Goal: Register for event/course

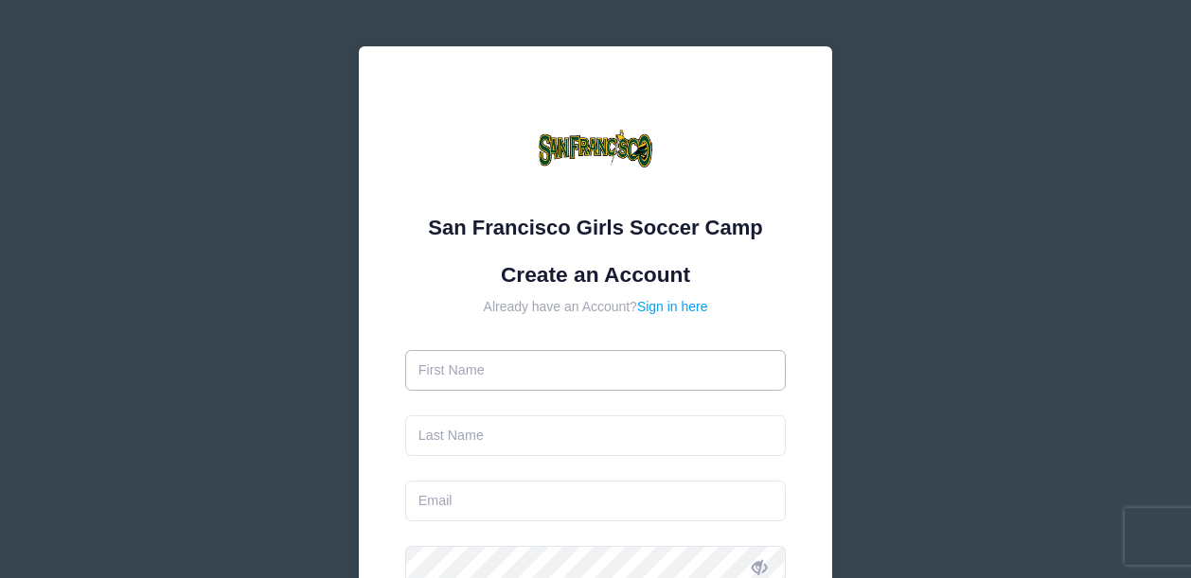
click at [541, 365] on input "text" at bounding box center [595, 370] width 381 height 41
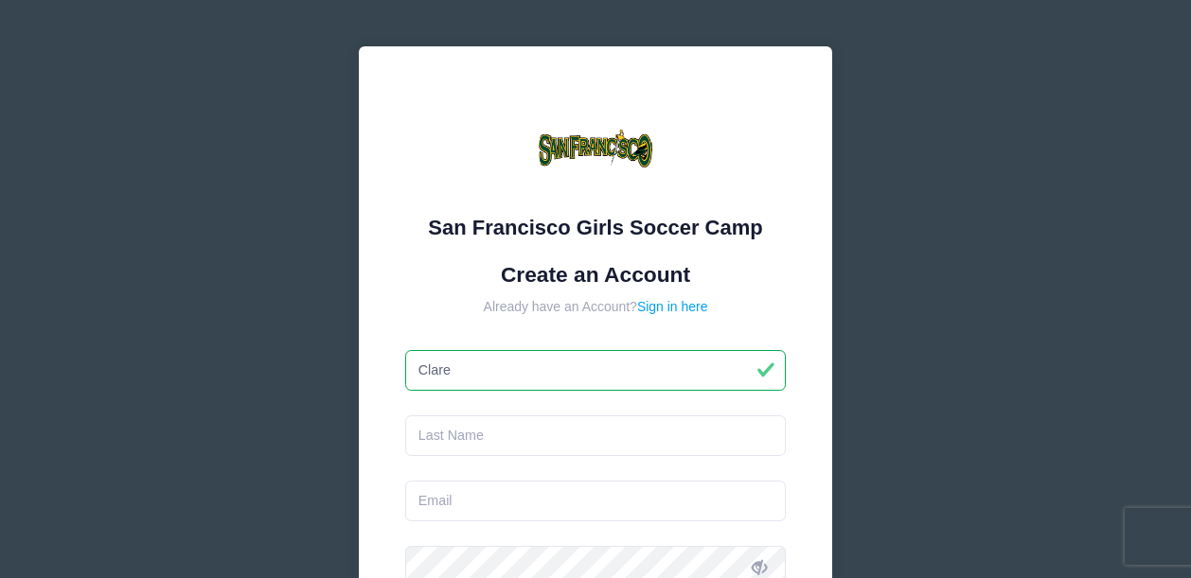
type input "Clare"
type input "o"
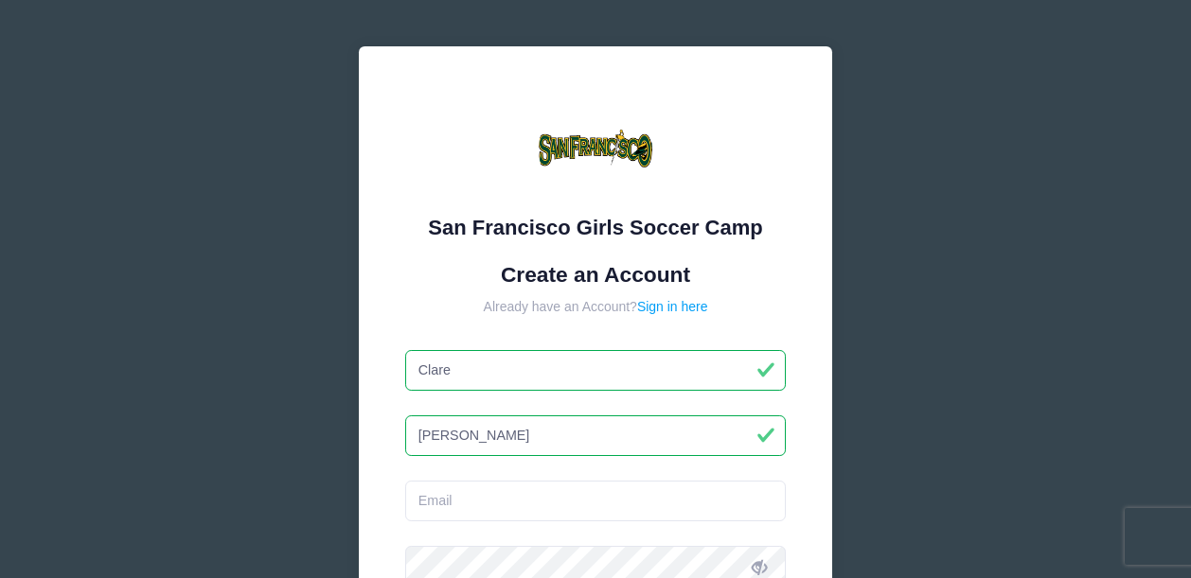
type input "[PERSON_NAME]"
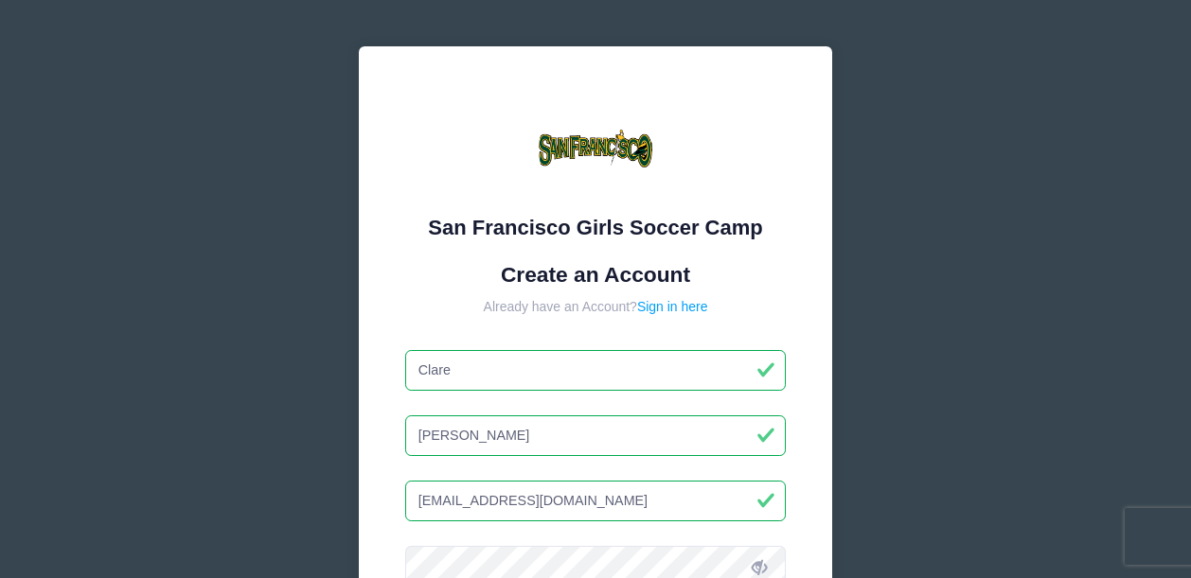
type input "[EMAIL_ADDRESS][DOMAIN_NAME]"
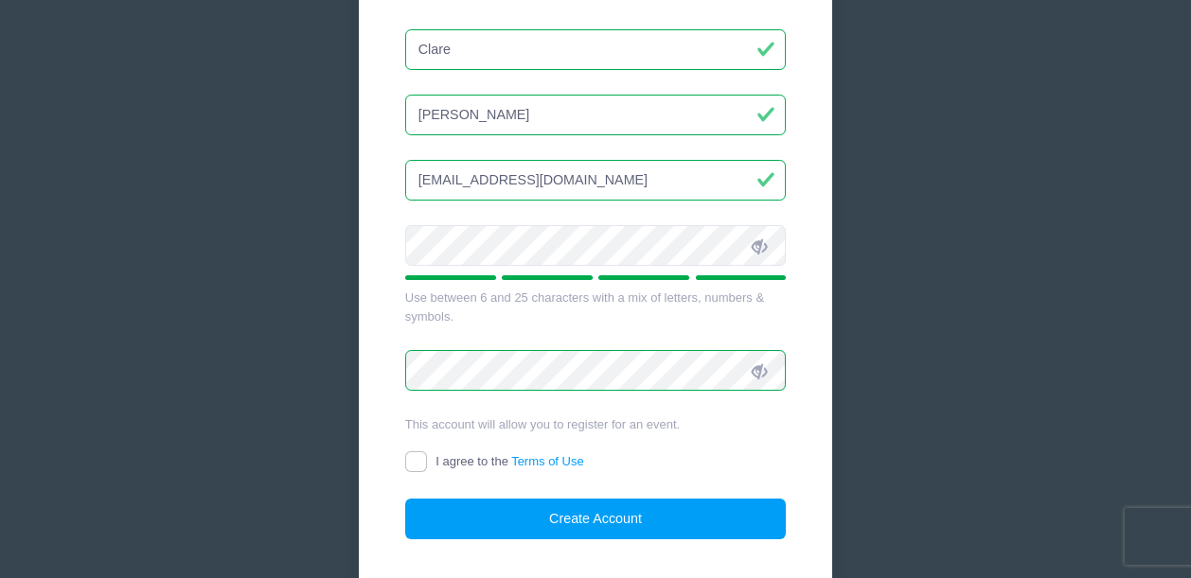
scroll to position [324, 0]
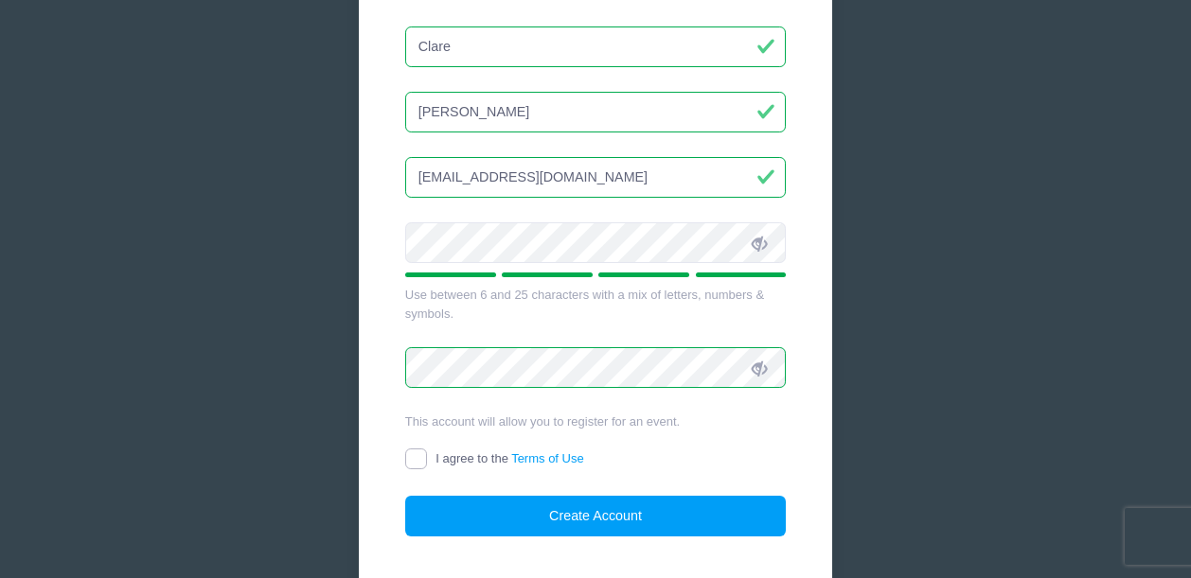
click at [416, 454] on input "I agree to the Terms of Use" at bounding box center [416, 460] width 22 height 22
checkbox input "true"
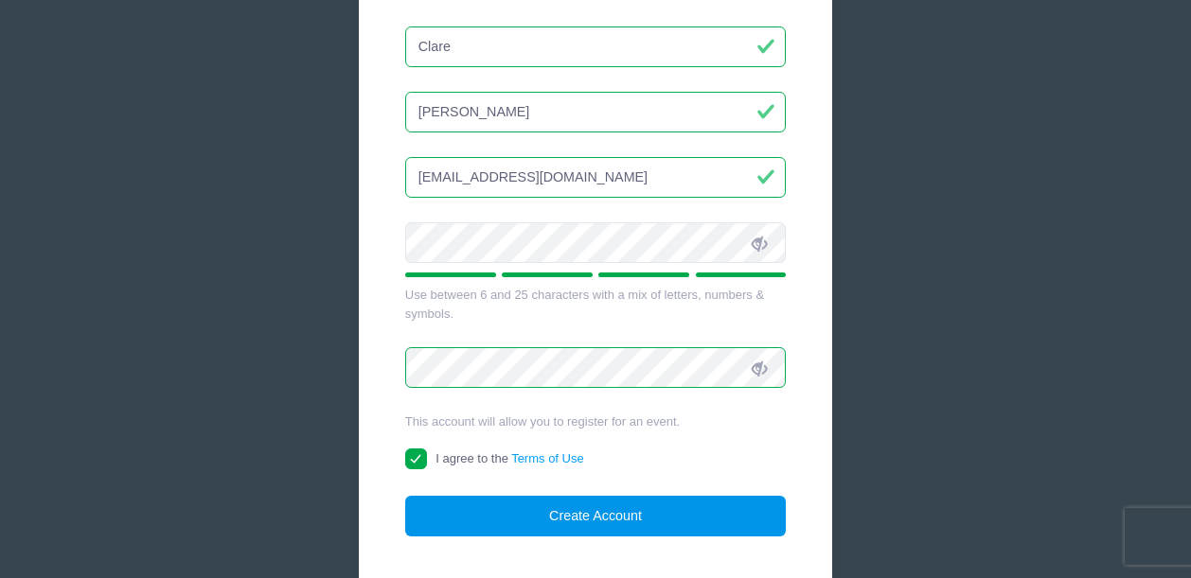
click at [501, 511] on button "Create Account" at bounding box center [595, 516] width 381 height 41
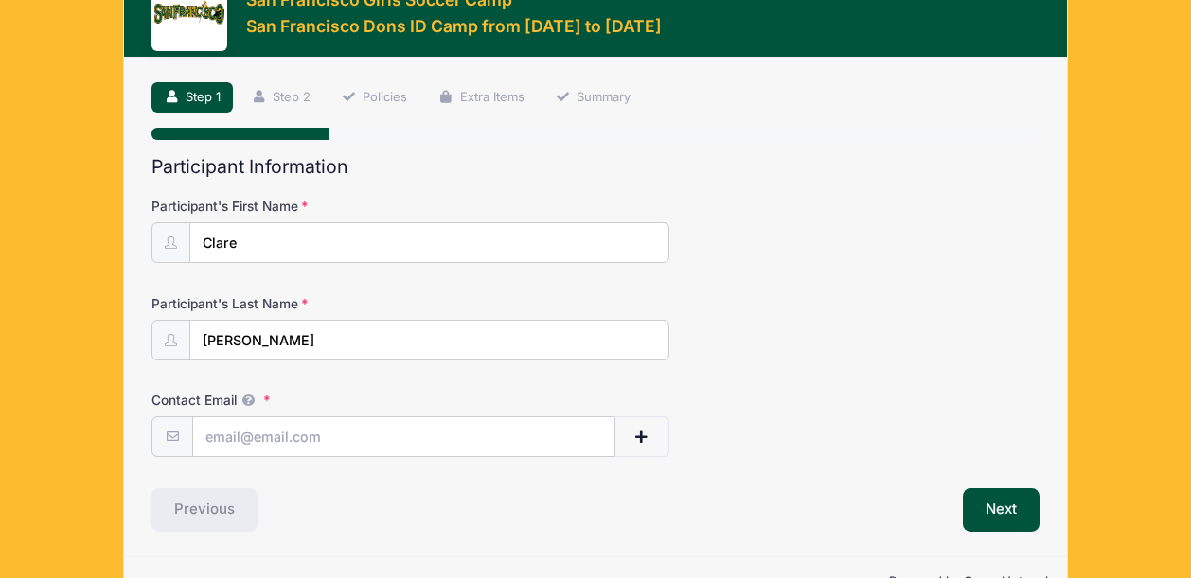
scroll to position [64, 0]
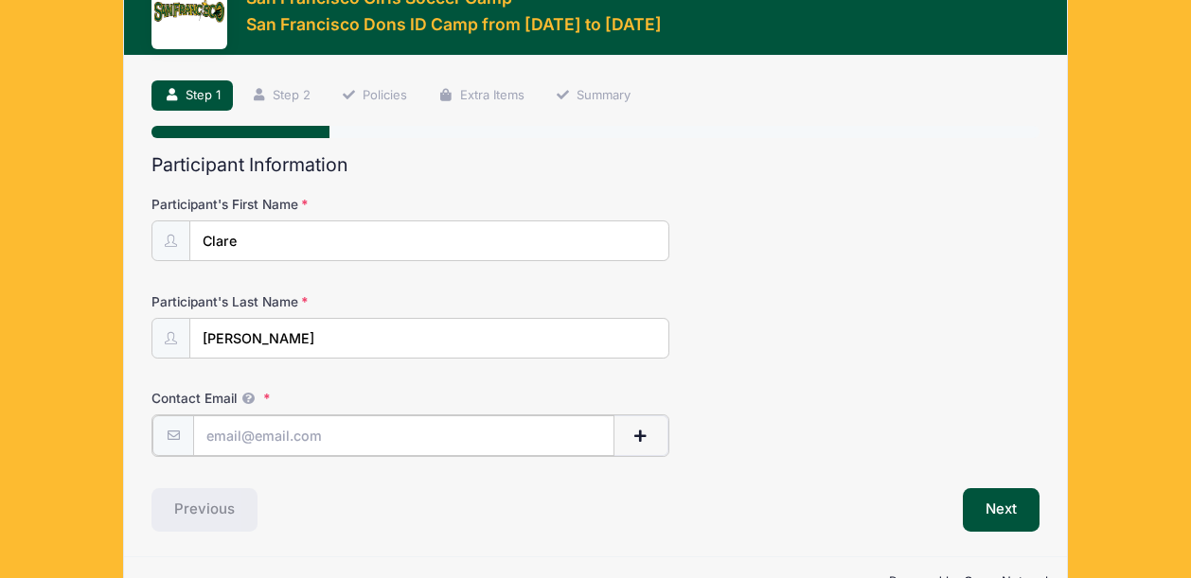
click at [323, 438] on input "Contact Email" at bounding box center [403, 436] width 421 height 41
type input "[EMAIL_ADDRESS][DOMAIN_NAME]"
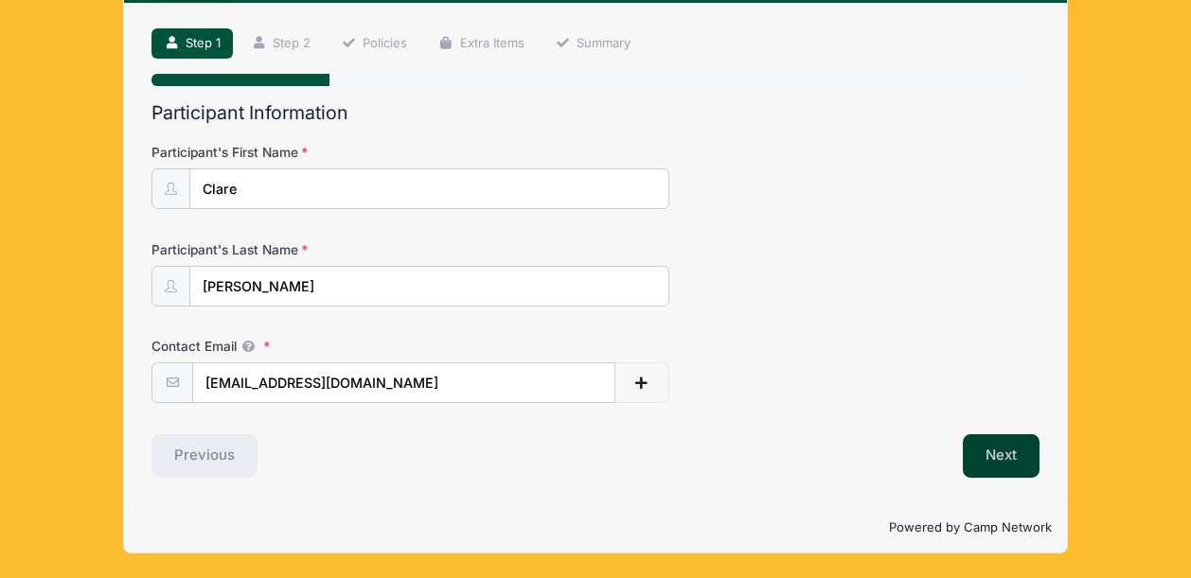
click at [989, 457] on button "Next" at bounding box center [1001, 456] width 77 height 44
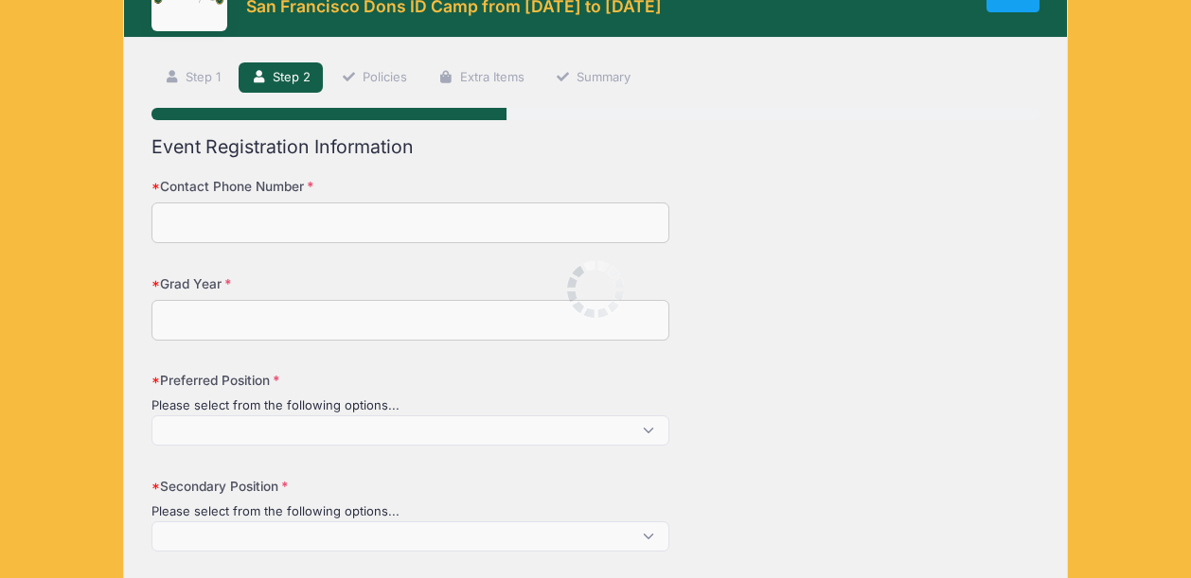
scroll to position [0, 0]
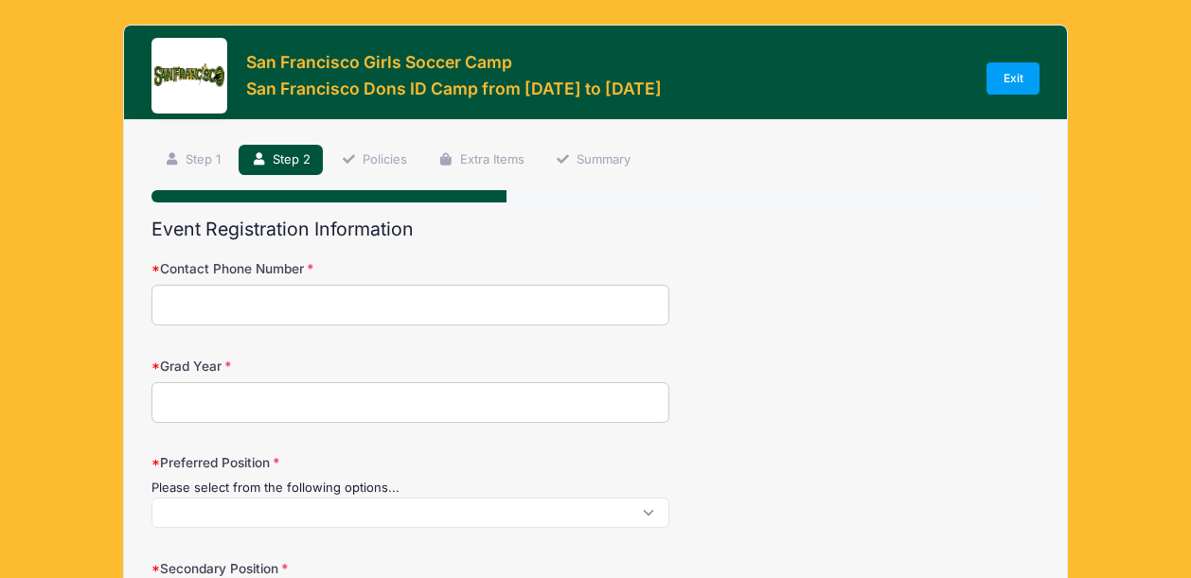
click at [377, 305] on input "Contact Phone Number" at bounding box center [410, 305] width 518 height 41
type input "7195020330"
type input "Colorado Springs"
select select "CO"
type input "Clare Jones"
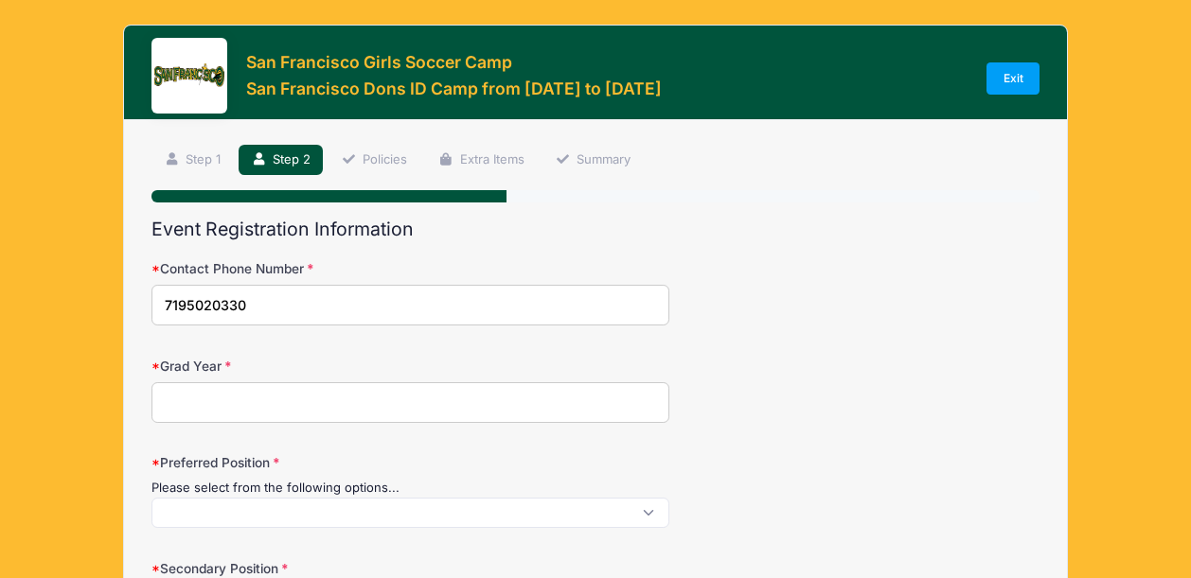
type input "7195020330"
click at [370, 402] on input "Grad Year" at bounding box center [410, 402] width 518 height 41
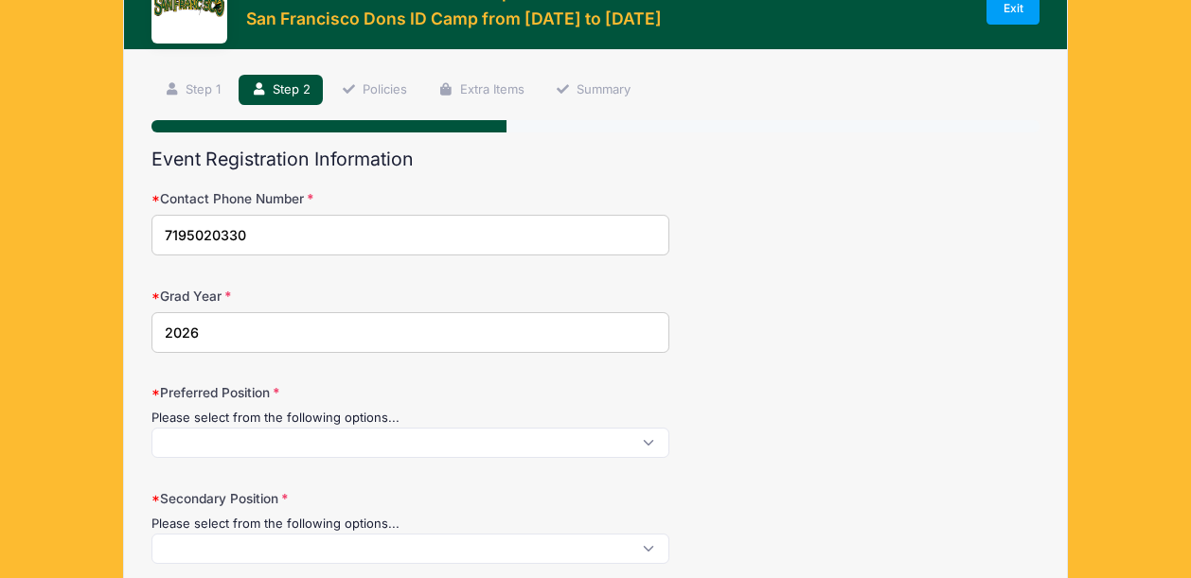
scroll to position [73, 0]
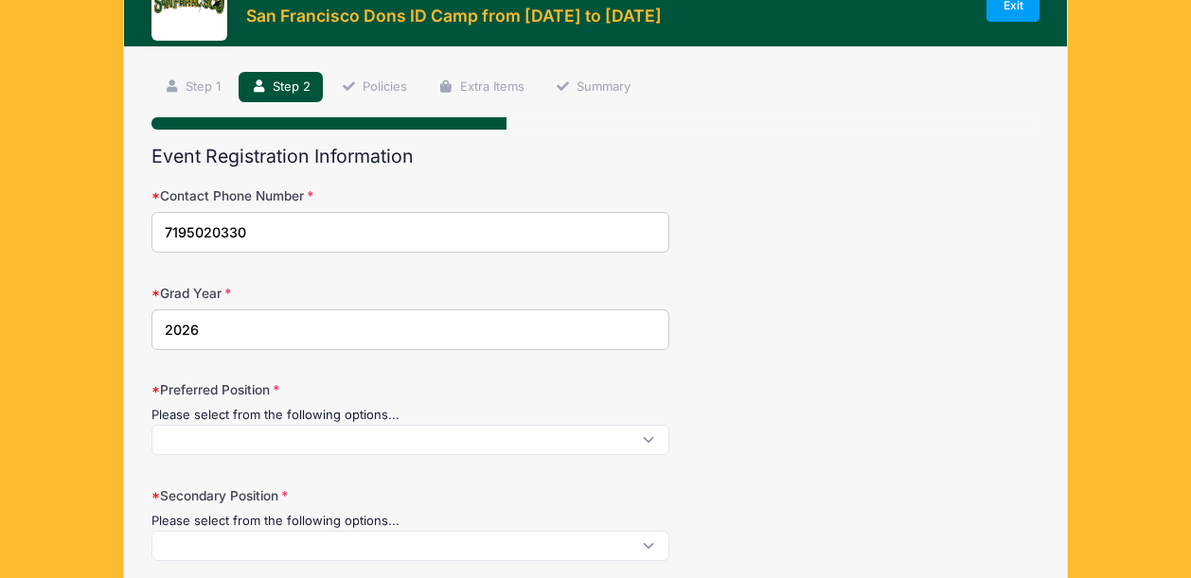
type input "2026"
click at [470, 450] on span at bounding box center [410, 440] width 518 height 30
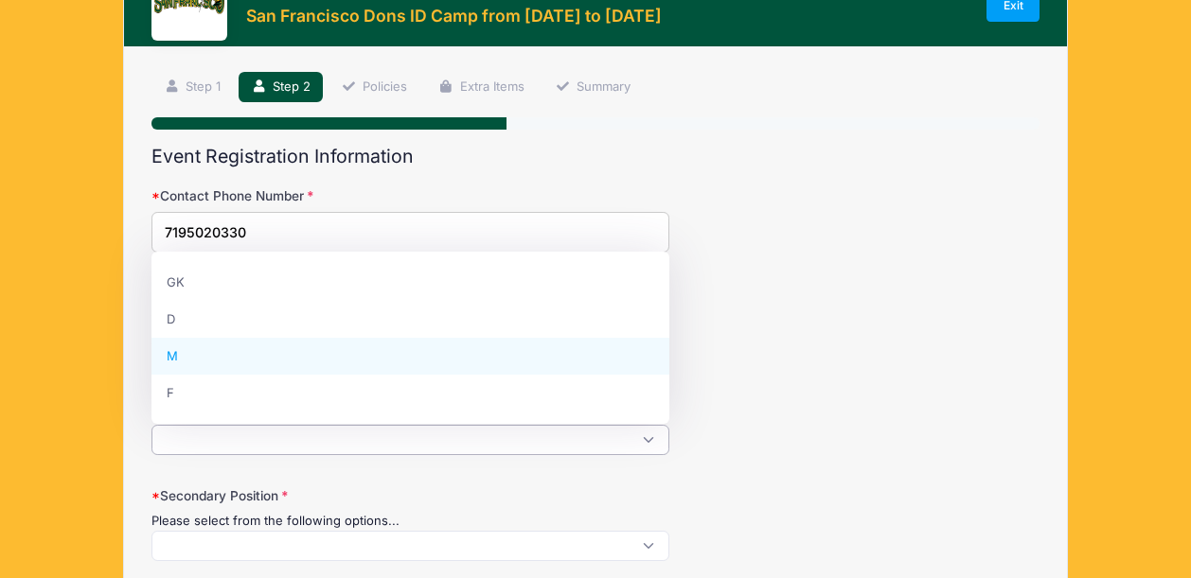
select select "M"
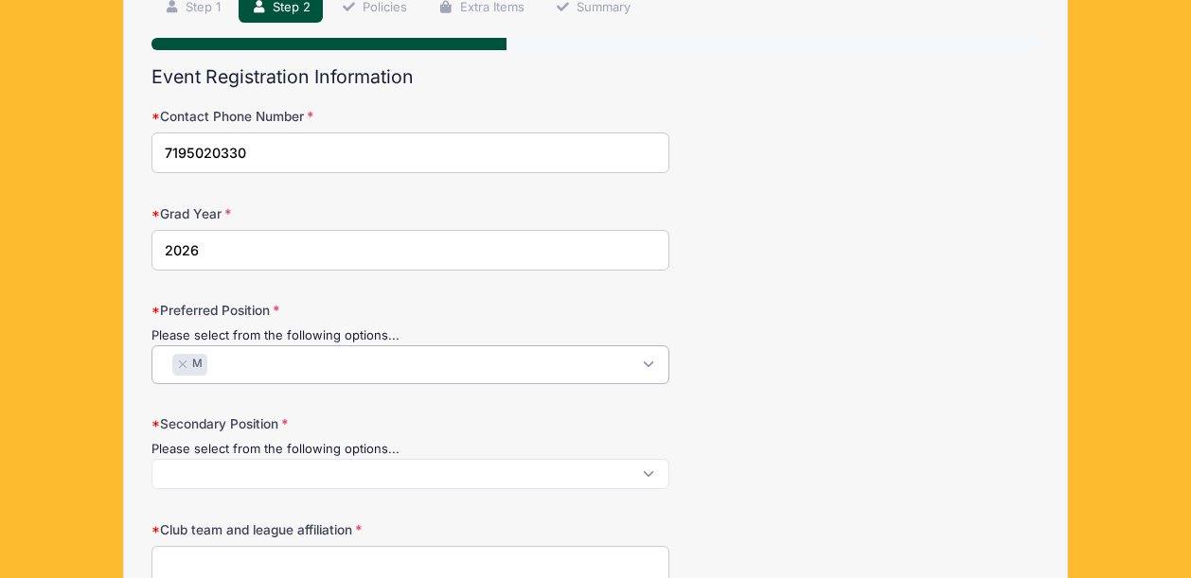
scroll to position [167, 0]
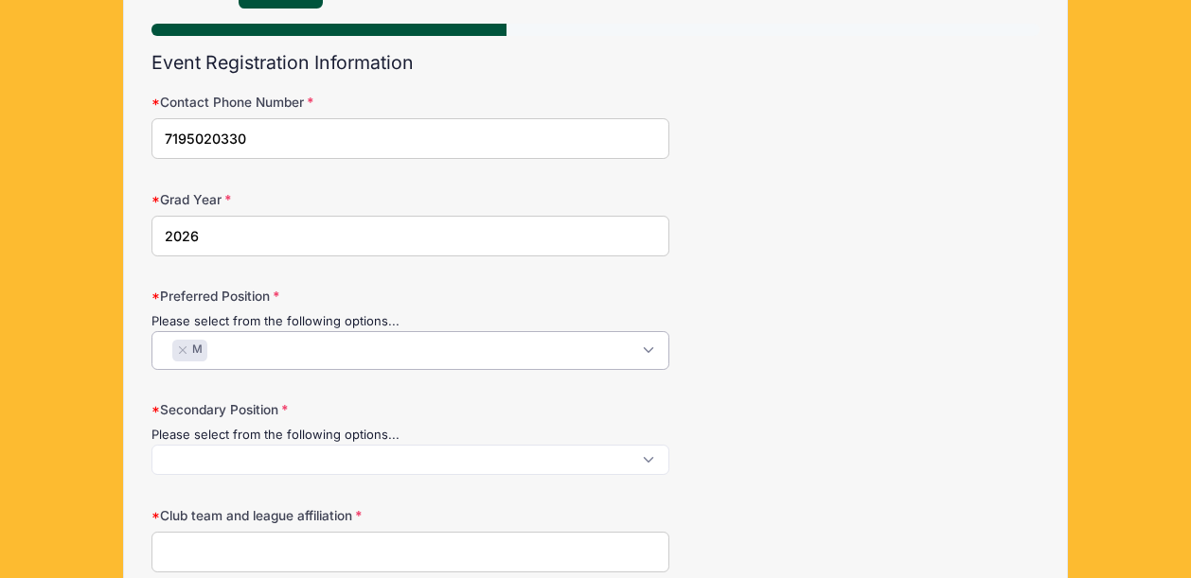
click at [543, 463] on span at bounding box center [410, 460] width 518 height 30
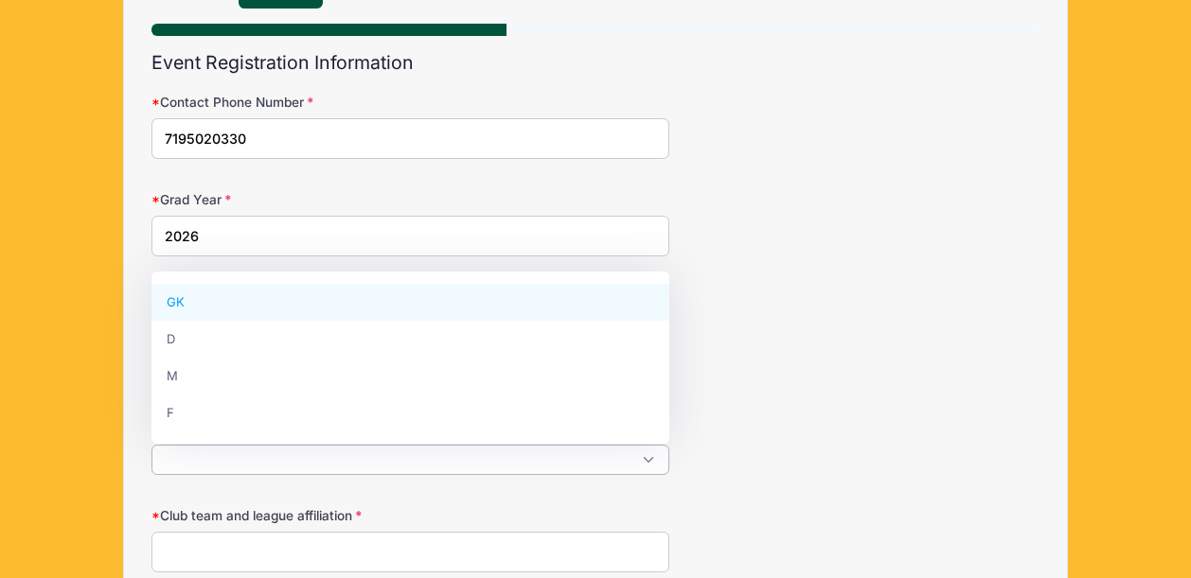
scroll to position [0, 0]
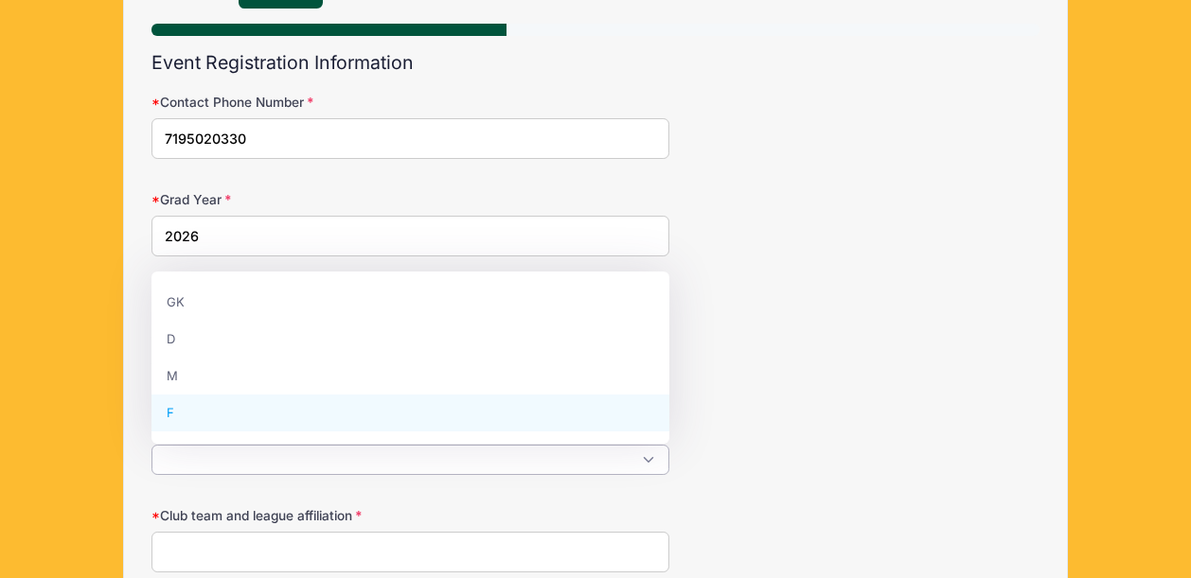
select select "F"
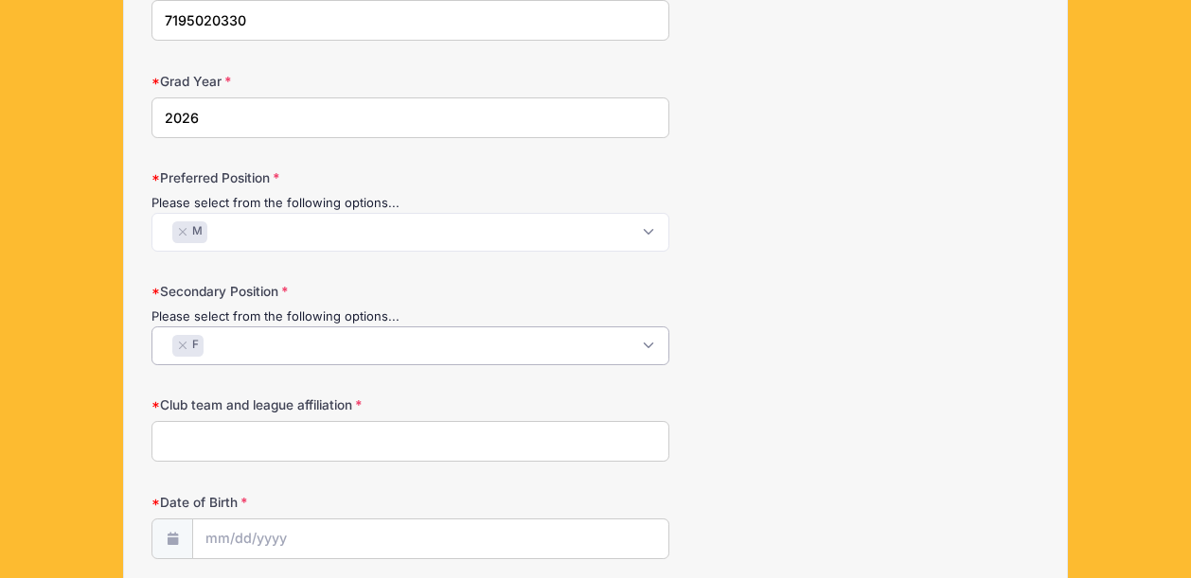
scroll to position [316, 0]
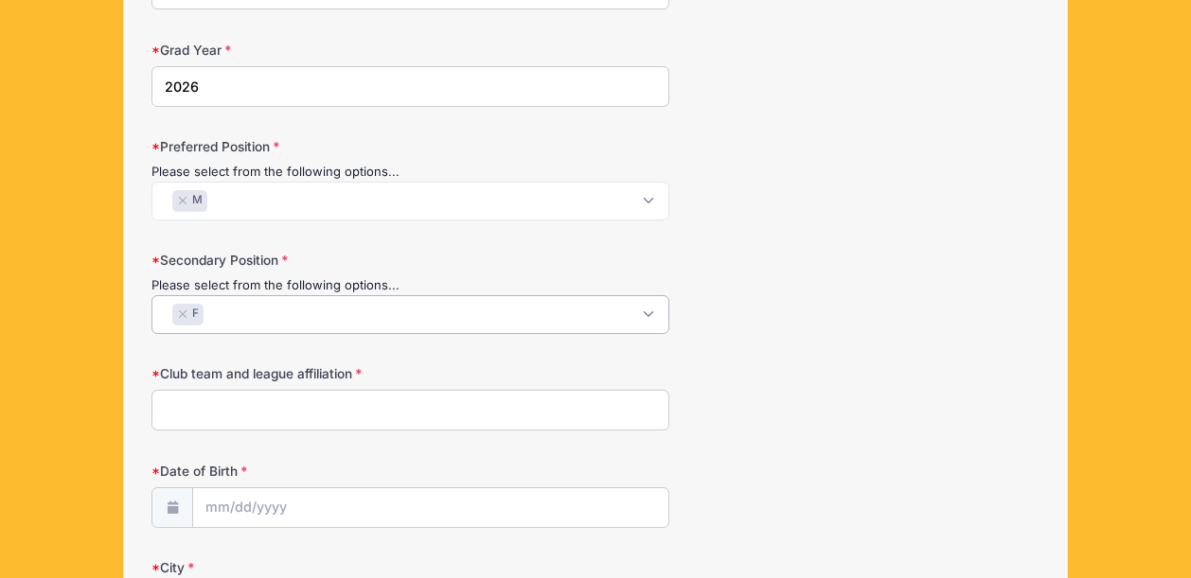
click at [359, 407] on input "Club team and league affiliation" at bounding box center [410, 410] width 518 height 41
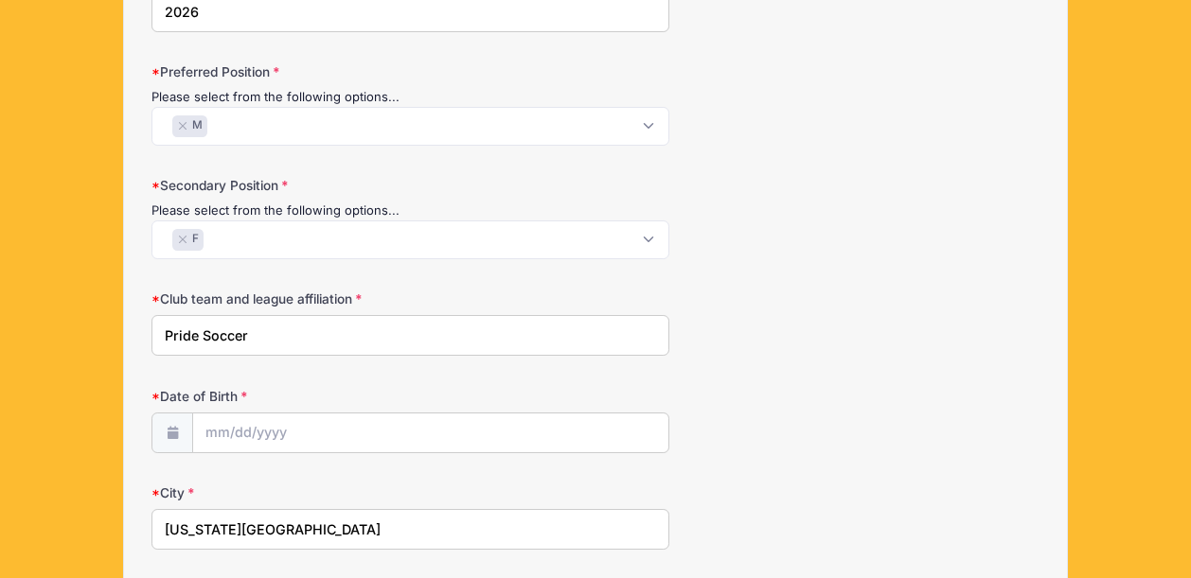
scroll to position [392, 0]
type input "Pride Soccer"
click at [388, 427] on input "Date of Birth" at bounding box center [430, 433] width 475 height 41
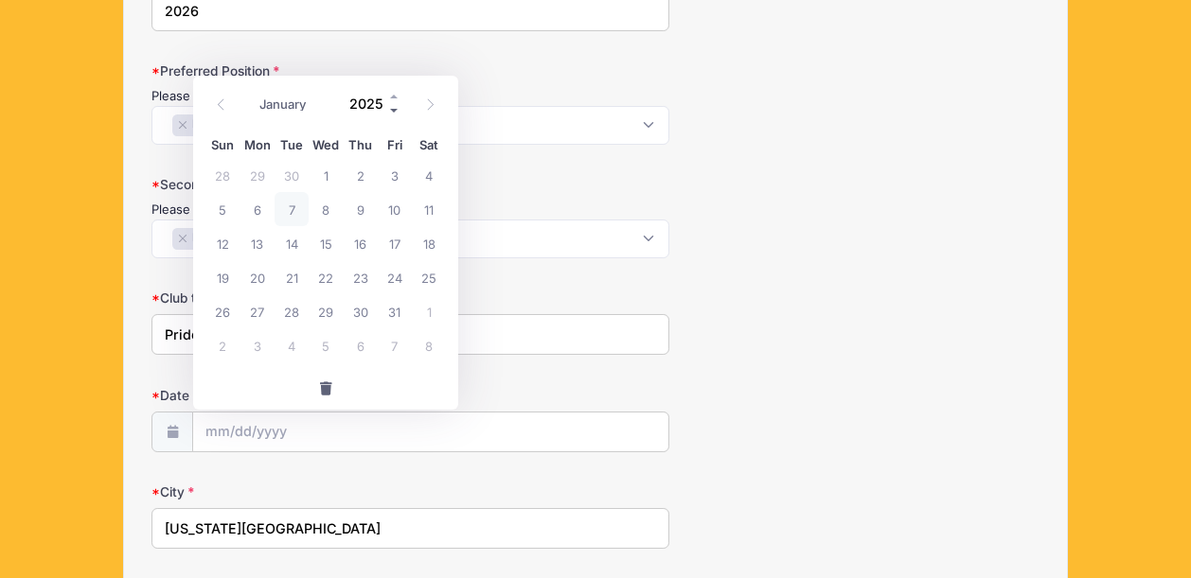
click at [395, 109] on span at bounding box center [394, 110] width 13 height 14
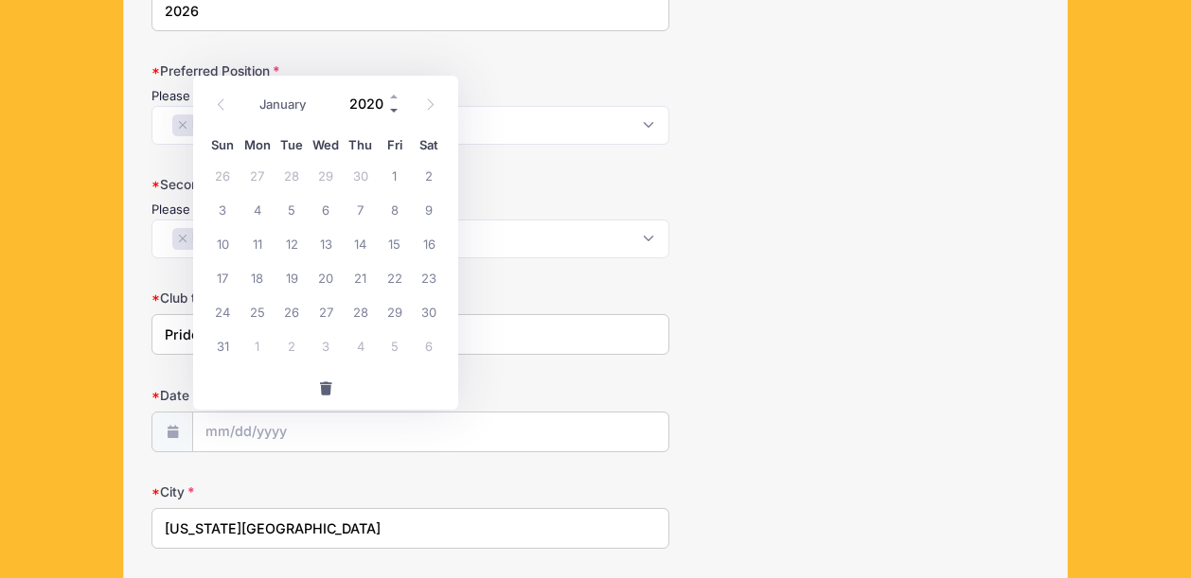
click at [395, 109] on span at bounding box center [394, 110] width 13 height 14
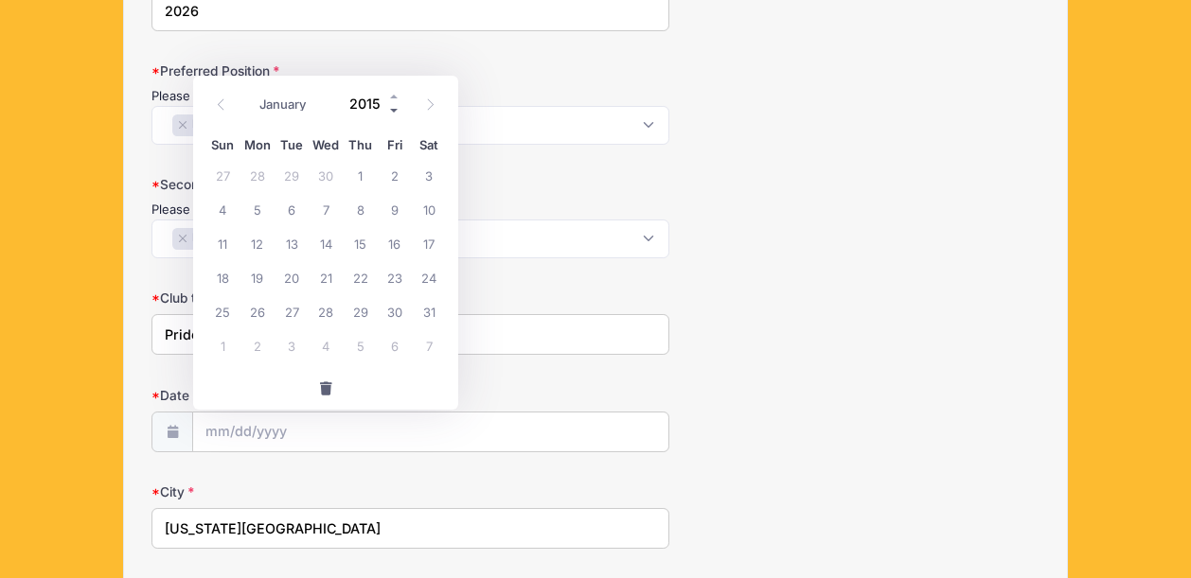
click at [395, 109] on span at bounding box center [394, 110] width 13 height 14
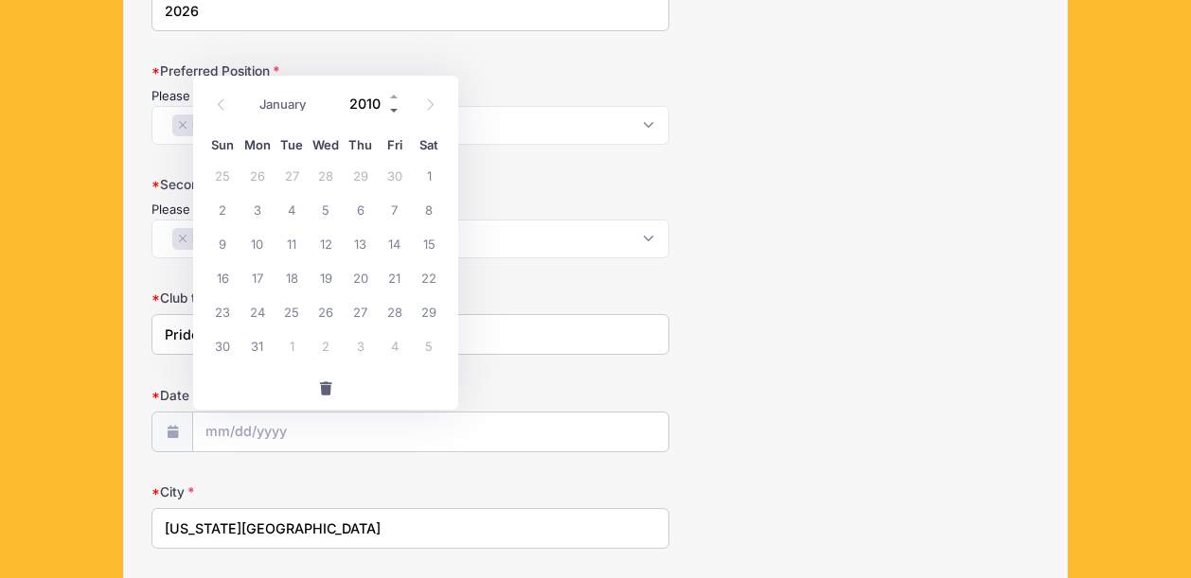
click at [395, 109] on span at bounding box center [394, 110] width 13 height 14
type input "2008"
click at [270, 107] on select "January February March April May June July August September October November De…" at bounding box center [292, 104] width 84 height 25
select select "4"
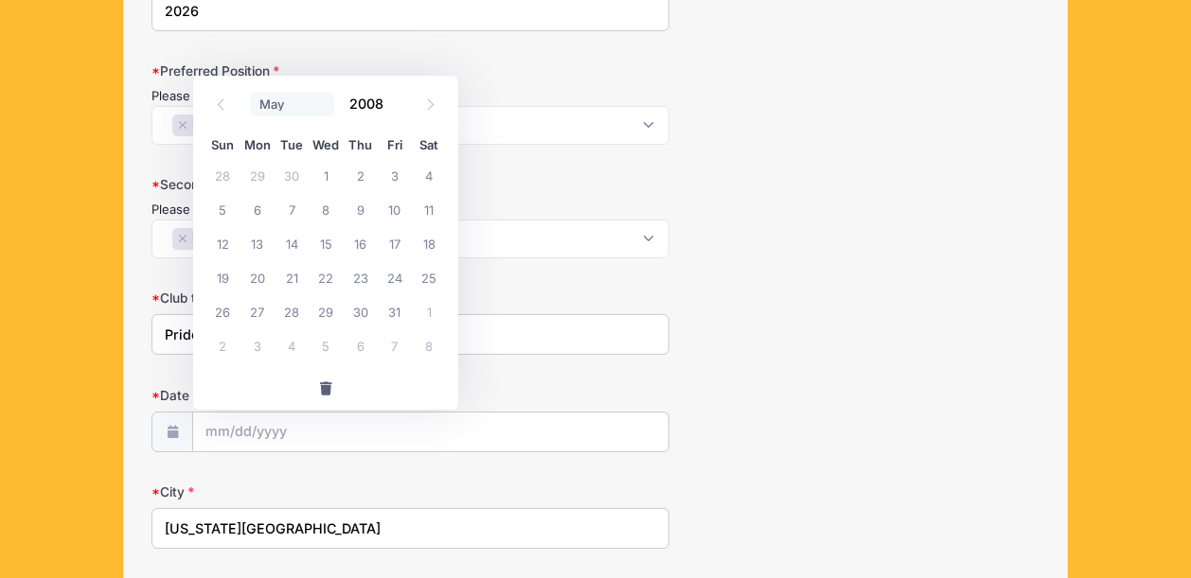
click at [250, 92] on select "January February March April May June July August September October November De…" at bounding box center [292, 104] width 84 height 25
click at [290, 307] on span "27" at bounding box center [291, 311] width 34 height 34
type input "05/27/2008"
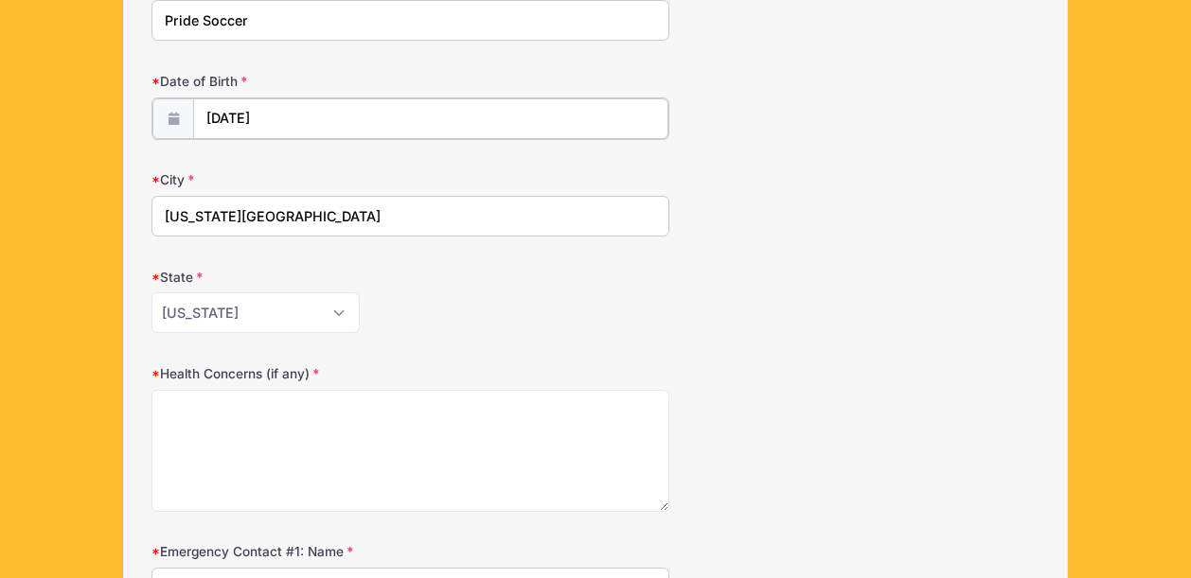
scroll to position [781, 0]
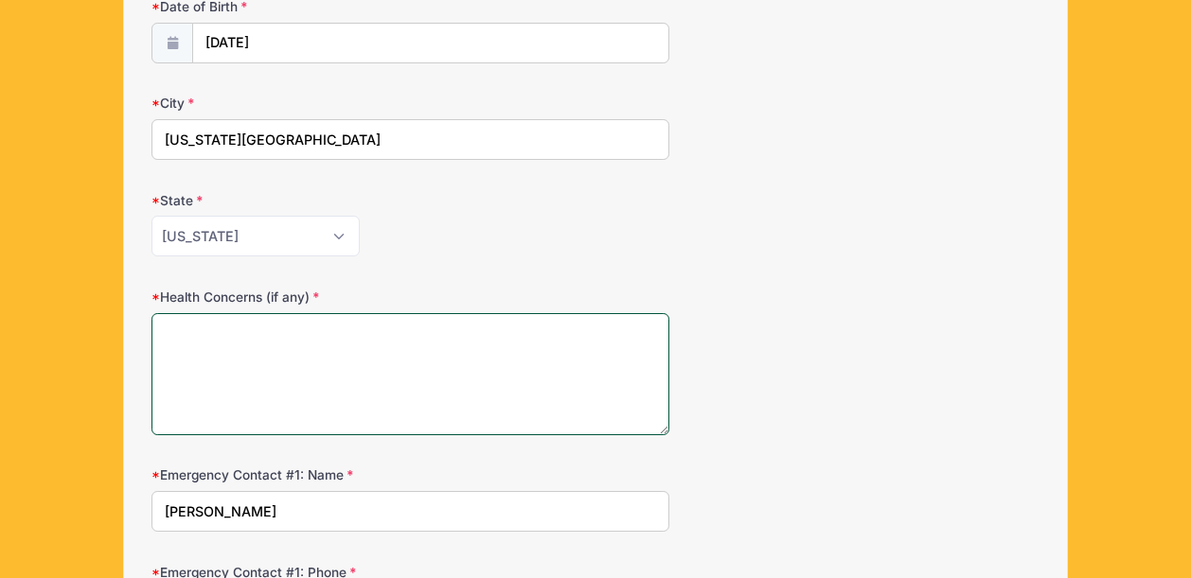
click at [411, 332] on textarea "Health Concerns (if any)" at bounding box center [410, 374] width 518 height 122
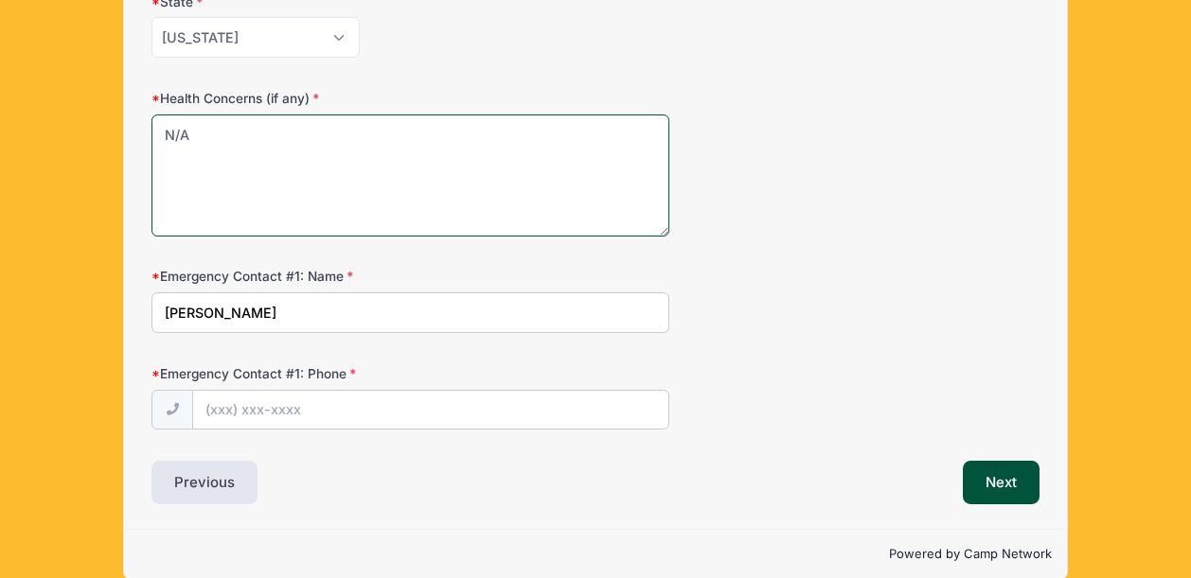
scroll to position [1005, 0]
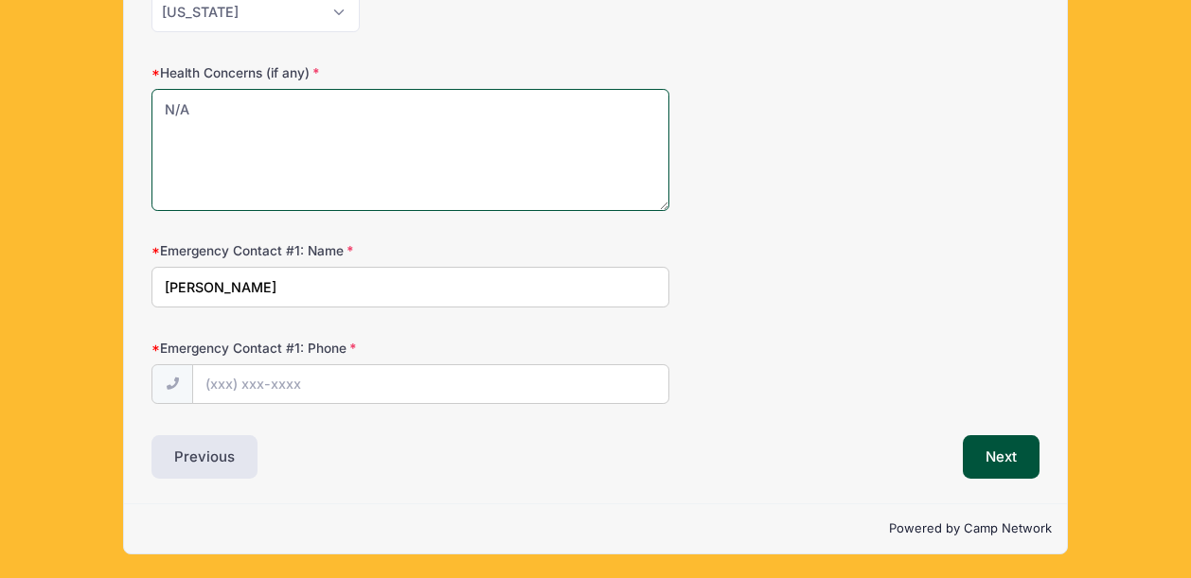
type textarea "N/A"
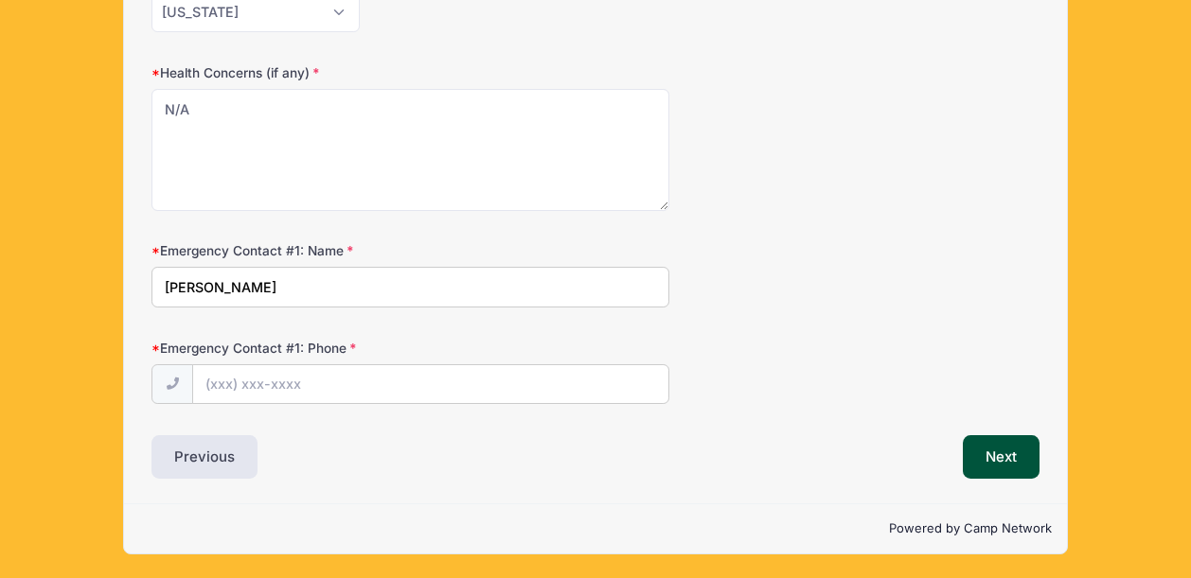
click at [179, 292] on input "Clare Jones" at bounding box center [410, 287] width 518 height 41
type input "Kari Jones"
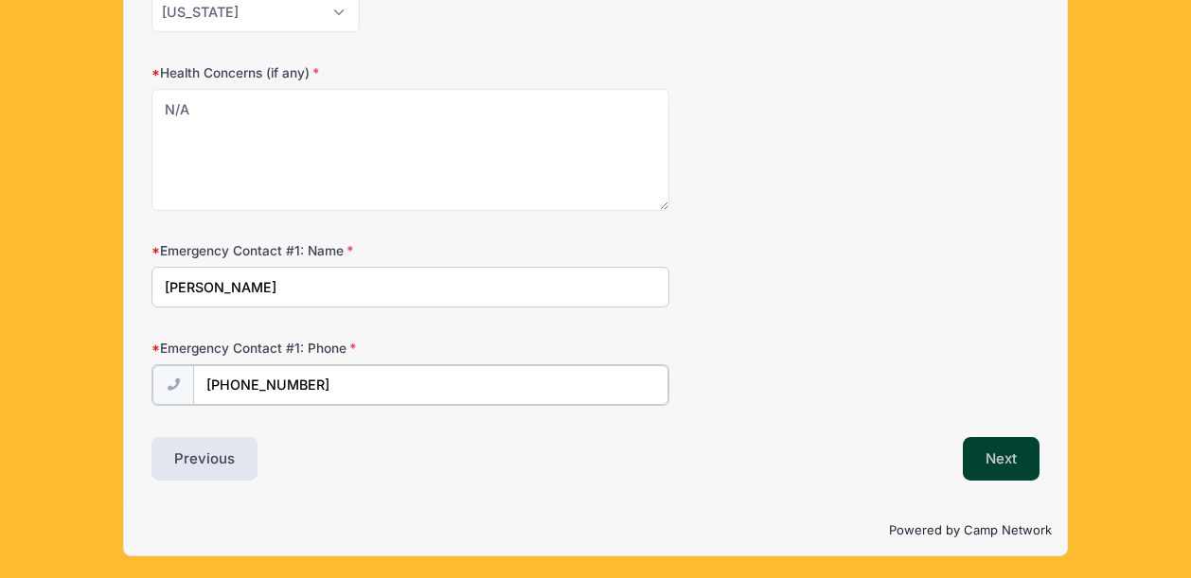
type input "(312) 504-5274"
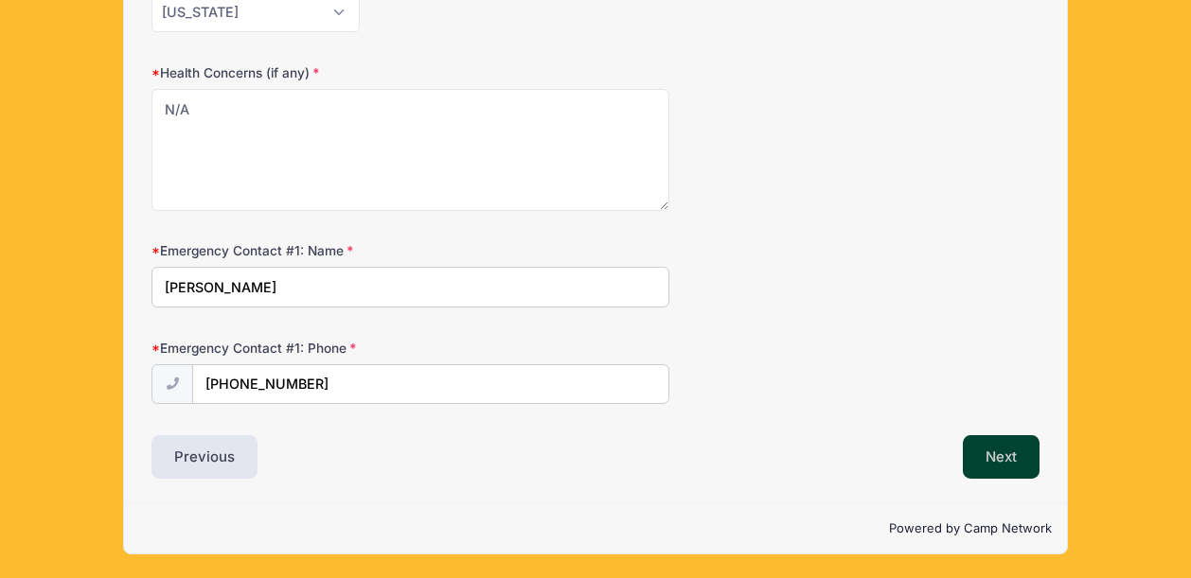
click at [994, 450] on button "Next" at bounding box center [1001, 457] width 77 height 44
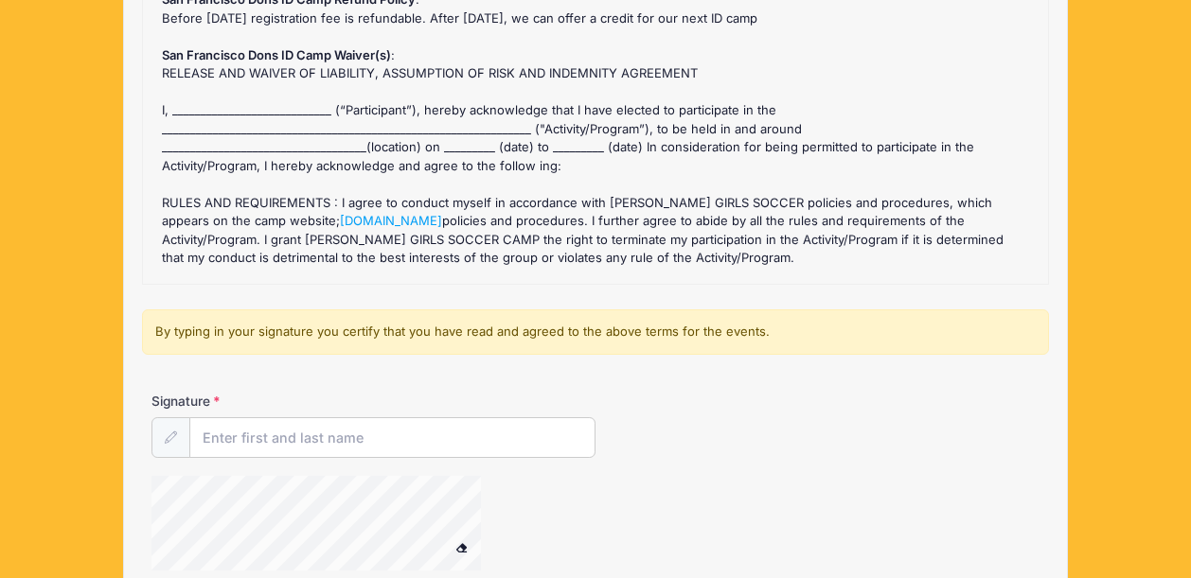
scroll to position [0, 0]
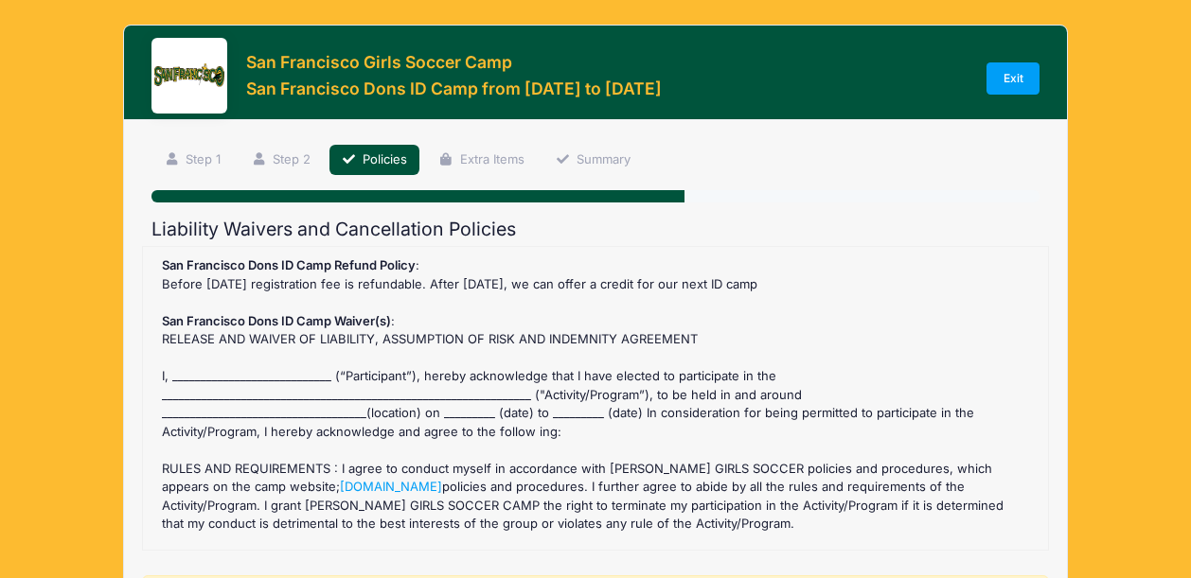
click at [241, 365] on div "San Francisco Dons ID Camp Refund Policy : Before July 12 2025 registration fee…" at bounding box center [594, 399] width 885 height 284
click at [214, 376] on div "San Francisco Dons ID Camp Refund Policy : Before July 12 2025 registration fee…" at bounding box center [594, 399] width 885 height 284
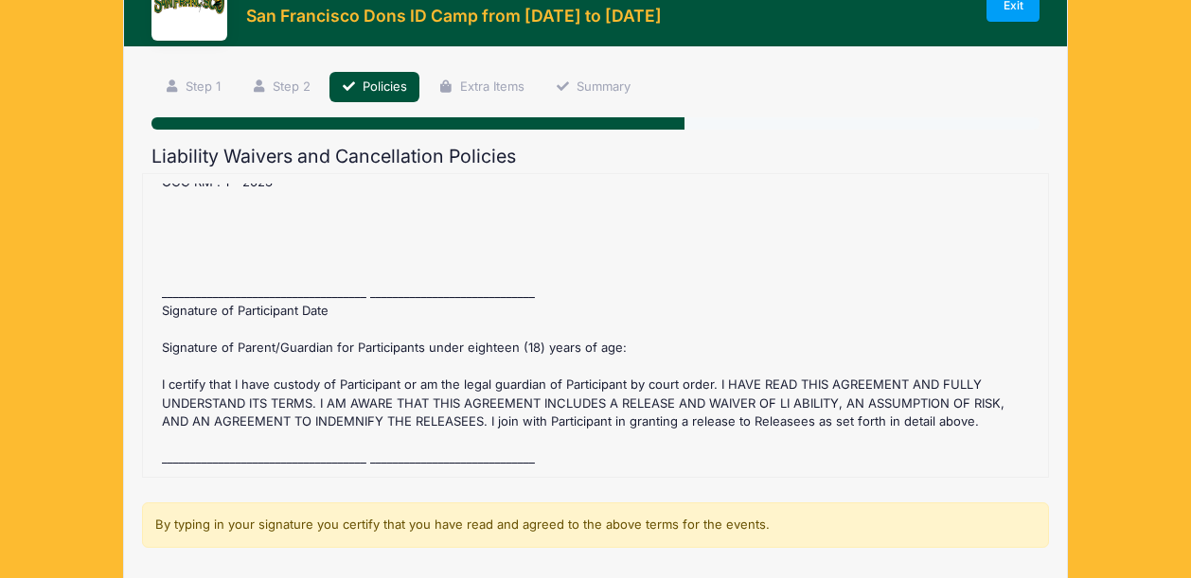
scroll to position [113, 0]
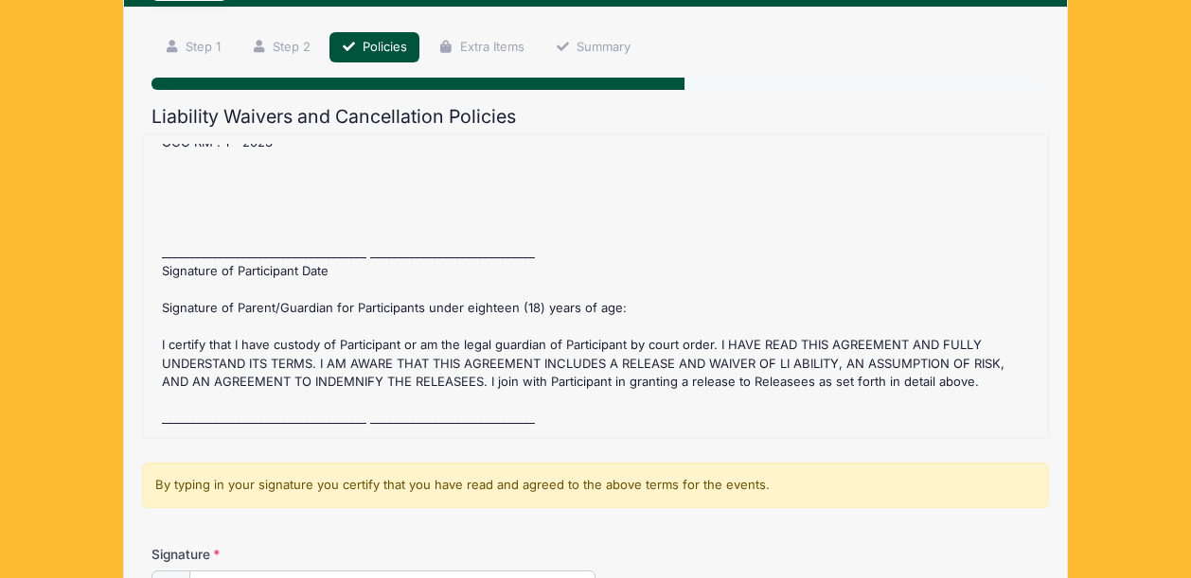
click at [211, 225] on div "San Francisco Dons ID Camp Refund Policy : Before July 12 2025 registration fee…" at bounding box center [594, 286] width 885 height 284
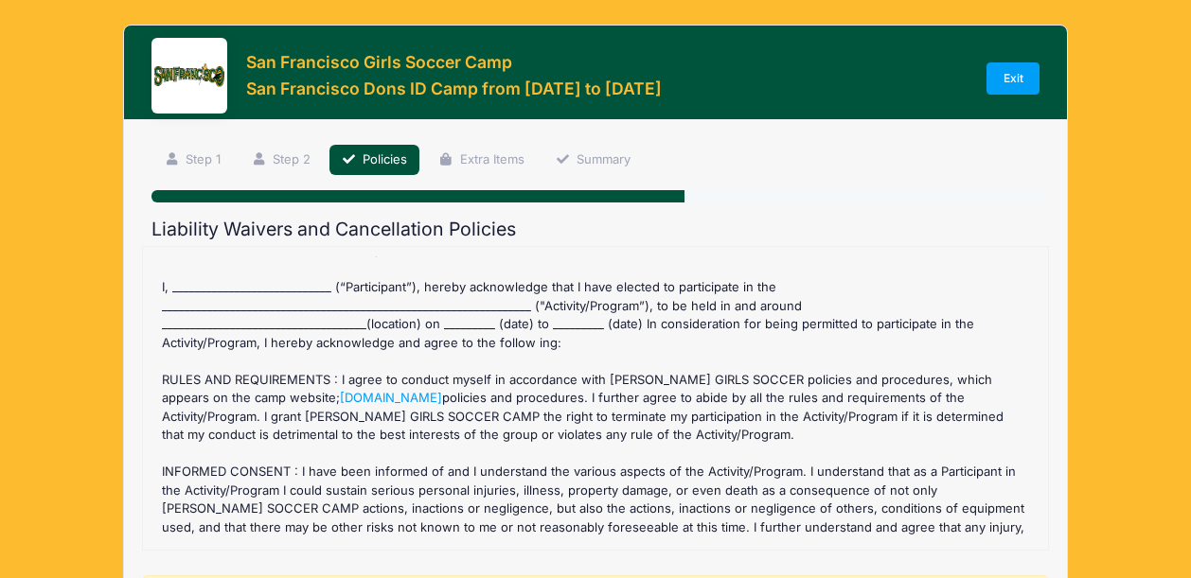
scroll to position [0, 0]
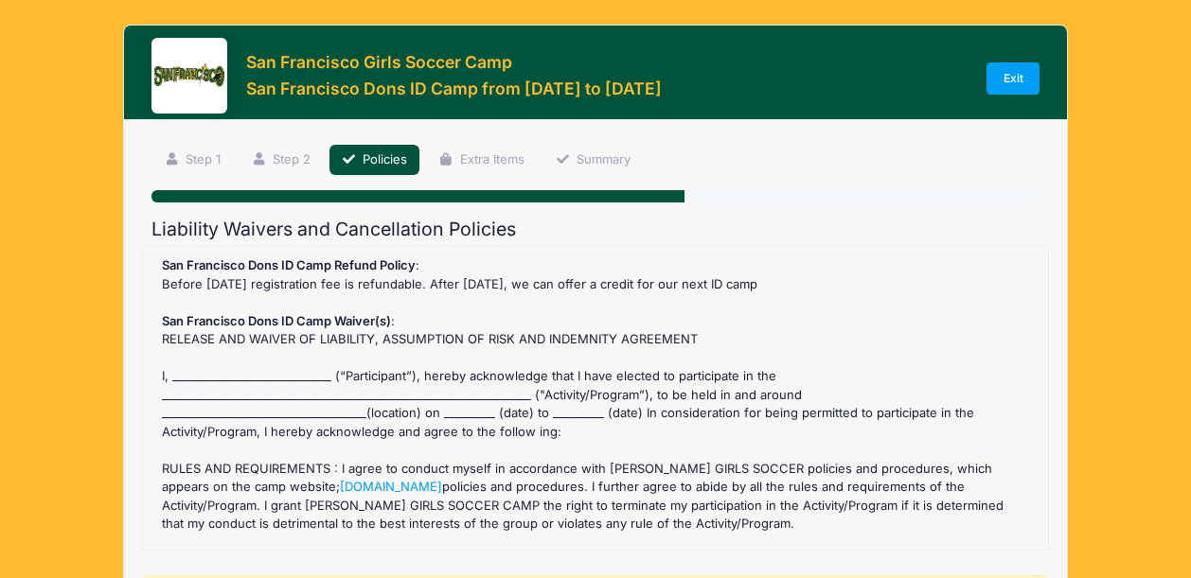
click at [199, 370] on div "San Francisco Dons ID Camp Refund Policy : Before July 12 2025 registration fee…" at bounding box center [594, 399] width 885 height 284
click at [200, 374] on div "San Francisco Dons ID Camp Refund Policy : Before July 12 2025 registration fee…" at bounding box center [594, 399] width 885 height 284
click at [195, 373] on div "San Francisco Dons ID Camp Refund Policy : Before July 12 2025 registration fee…" at bounding box center [594, 399] width 885 height 284
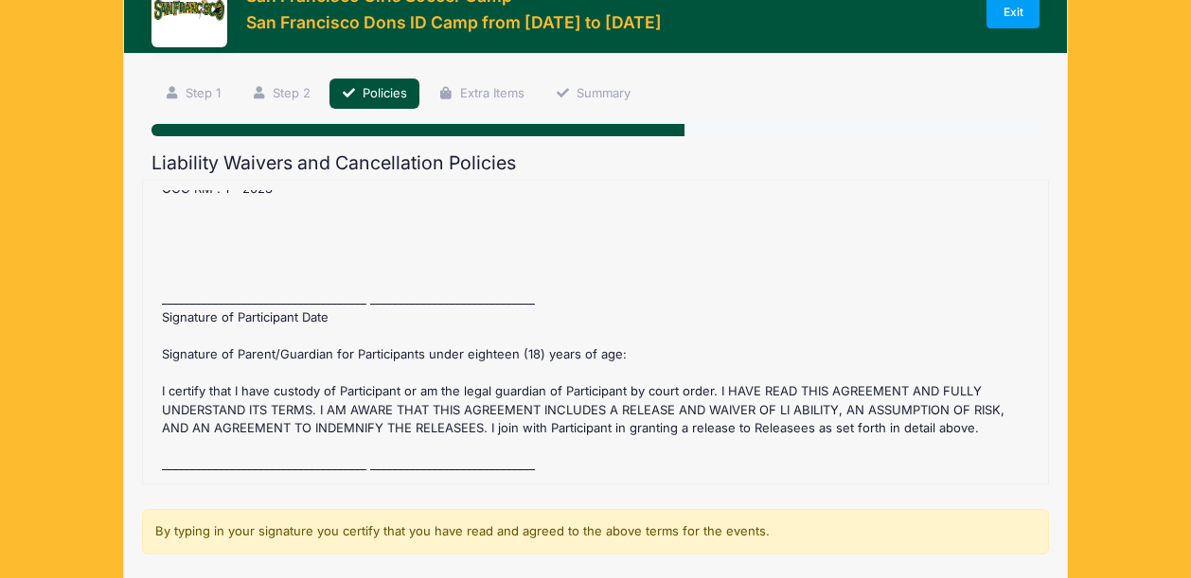
scroll to position [70, 0]
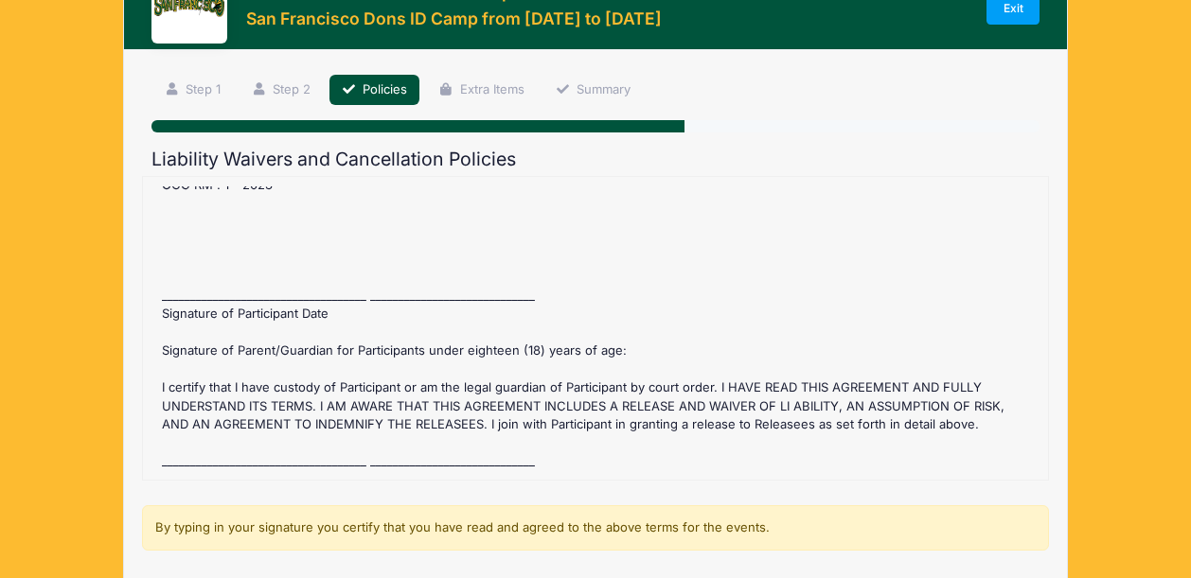
click at [227, 264] on div "San Francisco Dons ID Camp Refund Policy : Before July 12 2025 registration fee…" at bounding box center [594, 328] width 885 height 284
click at [202, 274] on div "San Francisco Dons ID Camp Refund Policy : Before July 12 2025 registration fee…" at bounding box center [594, 328] width 885 height 284
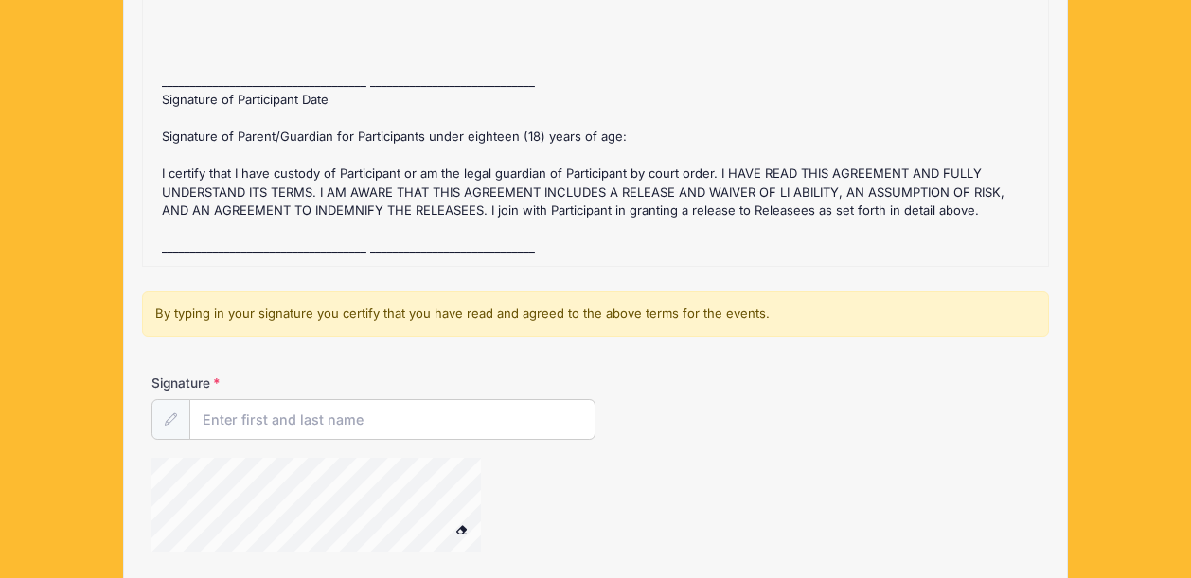
scroll to position [286, 0]
click at [247, 422] on input "Signature" at bounding box center [392, 418] width 404 height 41
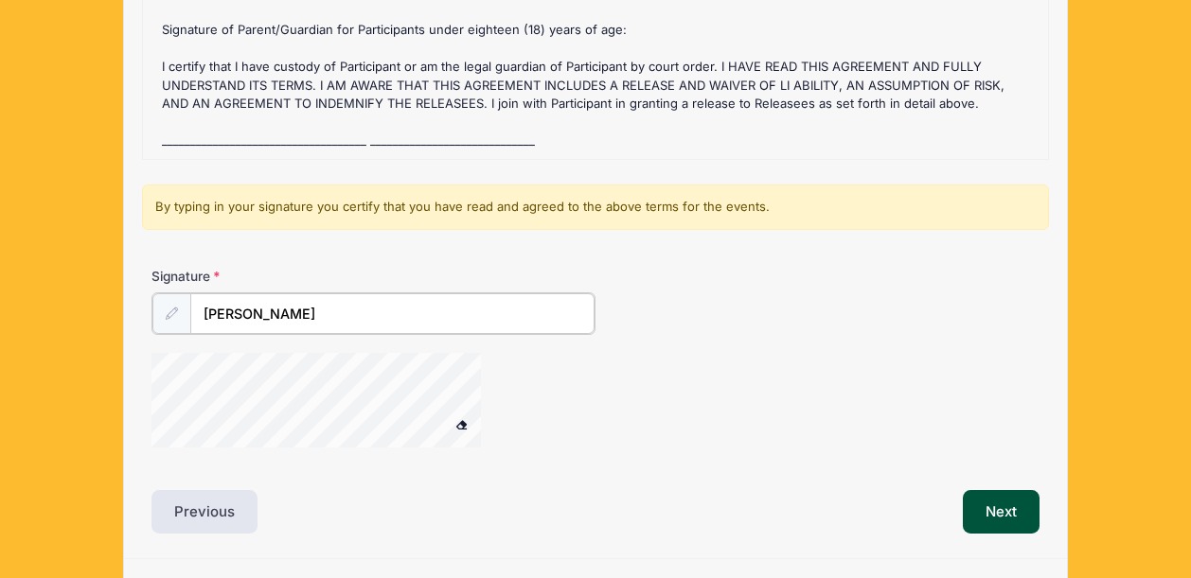
scroll to position [392, 0]
type input "Kari Jones"
click at [996, 515] on button "Next" at bounding box center [1001, 509] width 77 height 44
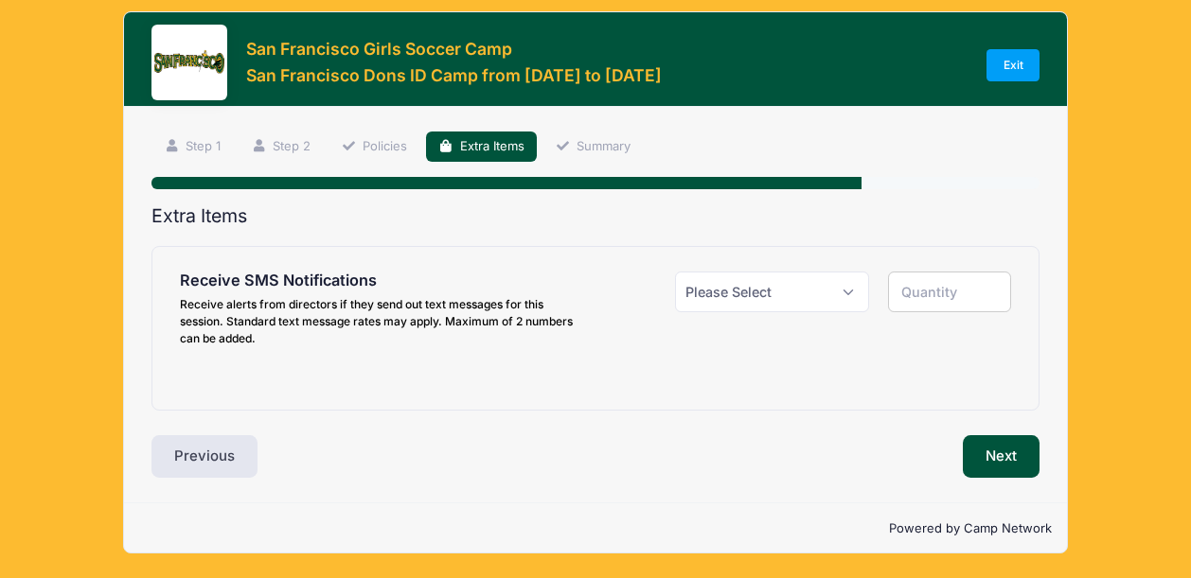
scroll to position [0, 0]
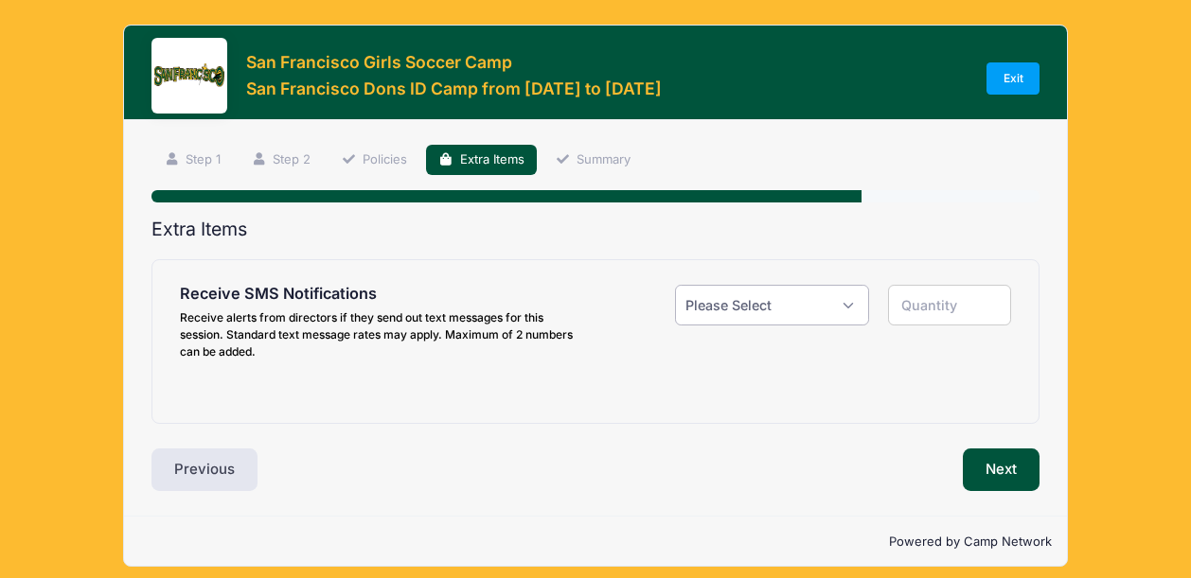
click at [804, 311] on select "Please Select Yes ($0.00) No" at bounding box center [772, 305] width 194 height 41
select select "0"
click at [675, 285] on select "Please Select Yes ($0.00) No" at bounding box center [772, 305] width 194 height 41
type input "0"
click at [974, 465] on button "Next" at bounding box center [1001, 471] width 77 height 44
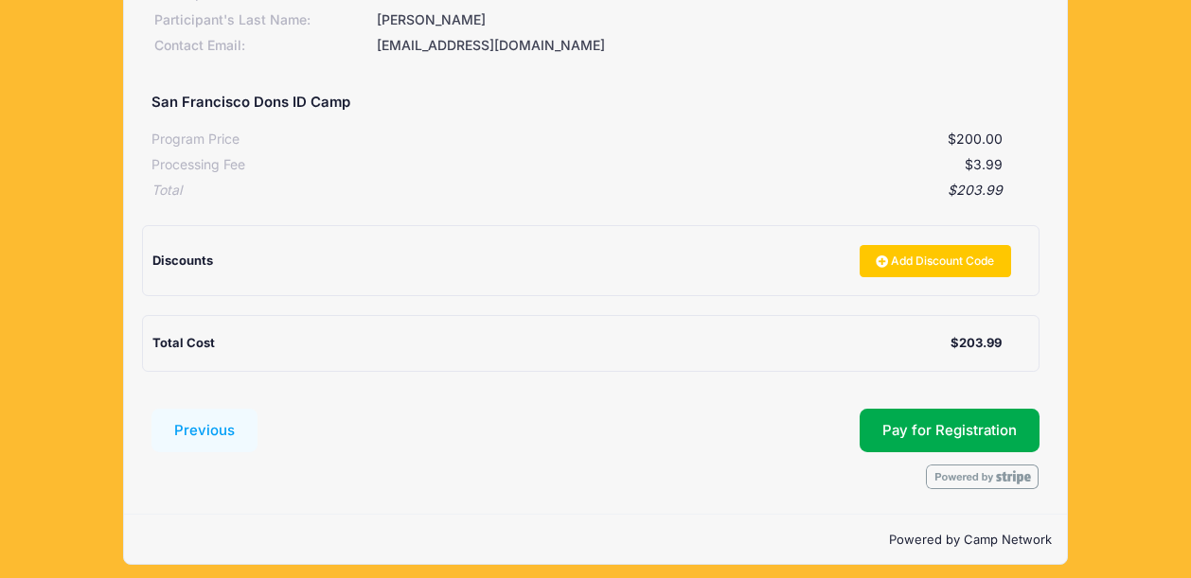
scroll to position [321, 0]
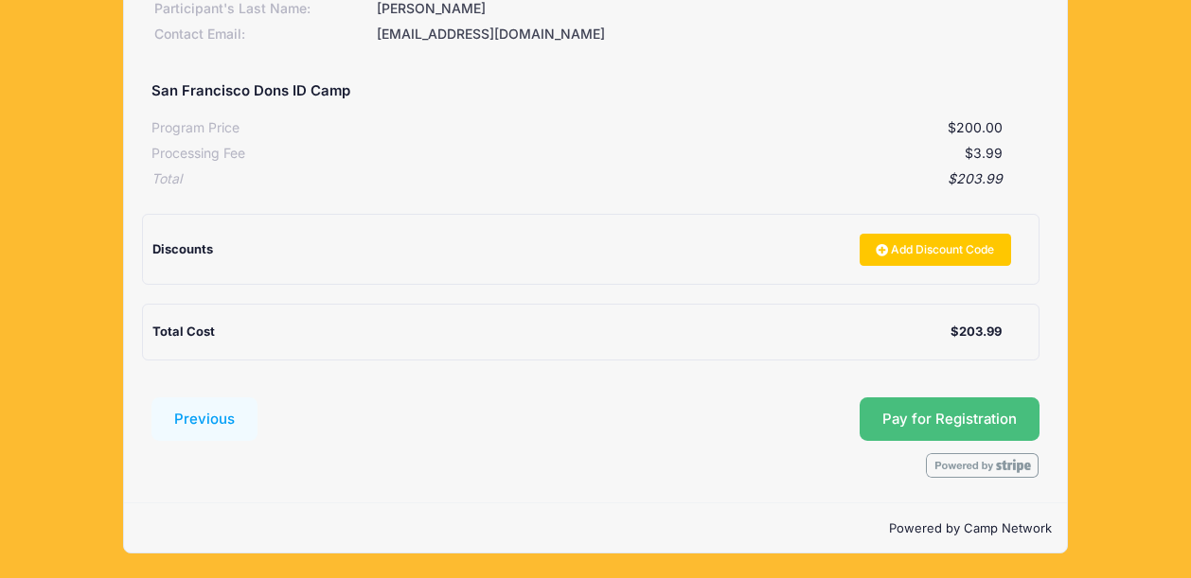
click at [917, 415] on button "Pay for Registration" at bounding box center [949, 420] width 180 height 44
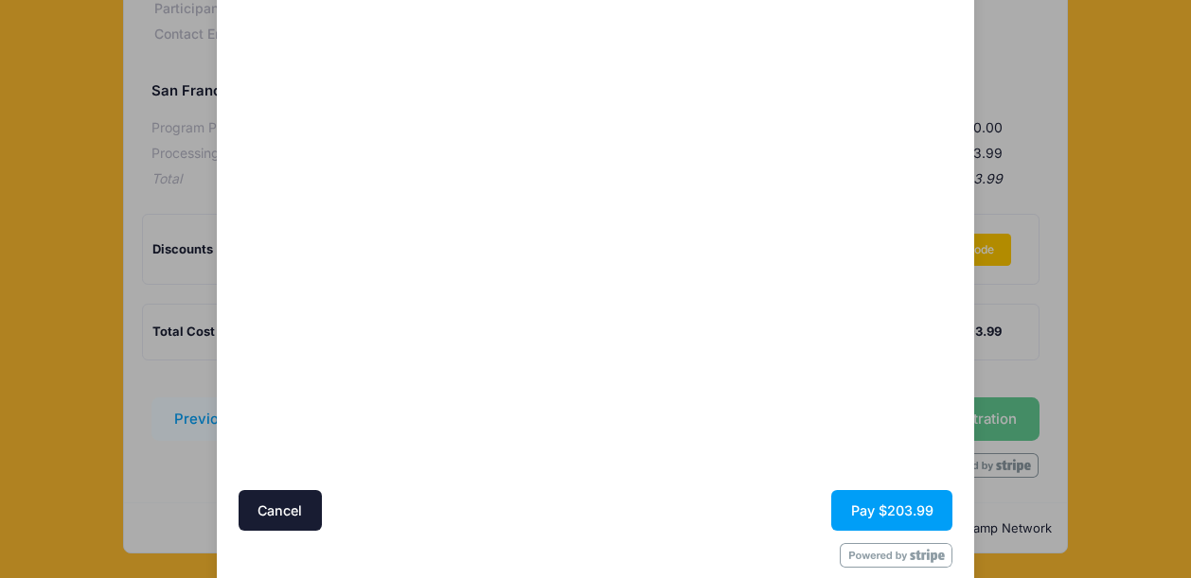
scroll to position [186, 0]
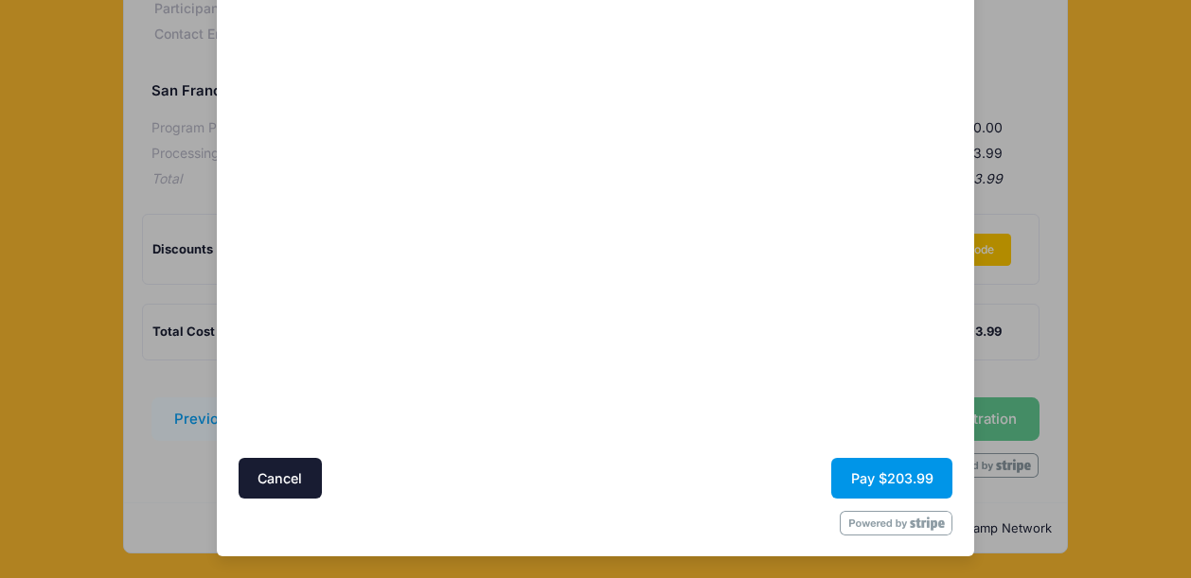
click at [851, 475] on button "Pay $203.99" at bounding box center [891, 478] width 121 height 41
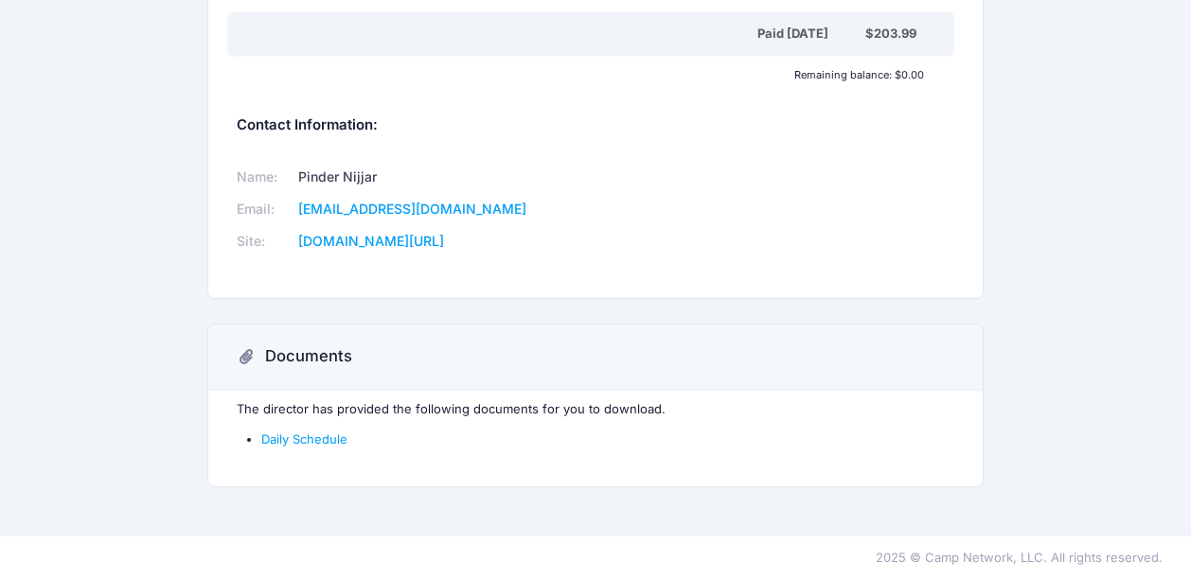
scroll to position [472, 0]
click at [311, 436] on link "Daily Schedule" at bounding box center [304, 438] width 86 height 15
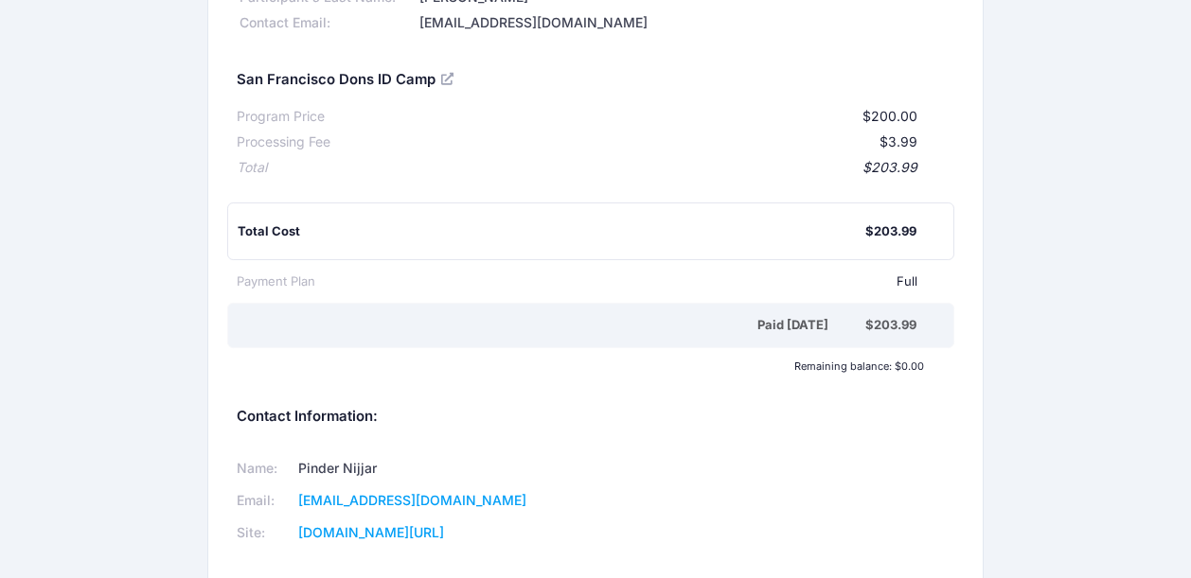
scroll to position [0, 0]
